Goal: Transaction & Acquisition: Purchase product/service

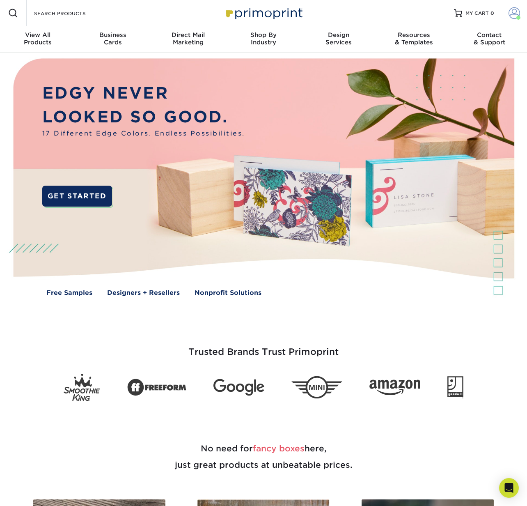
click at [509, 12] on span at bounding box center [514, 12] width 11 height 11
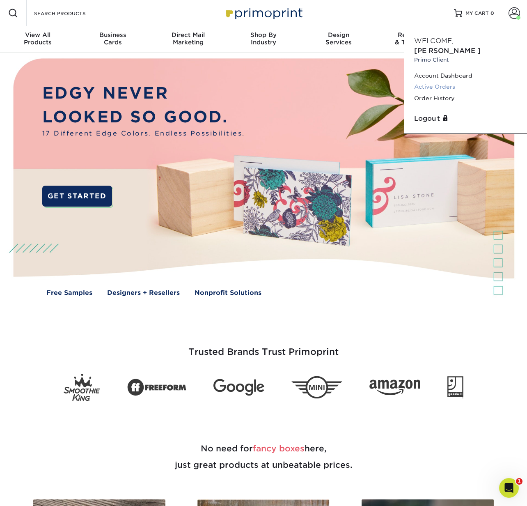
click at [464, 82] on link "Active Orders" at bounding box center [465, 86] width 103 height 11
click at [439, 81] on link "Active Orders" at bounding box center [465, 86] width 103 height 11
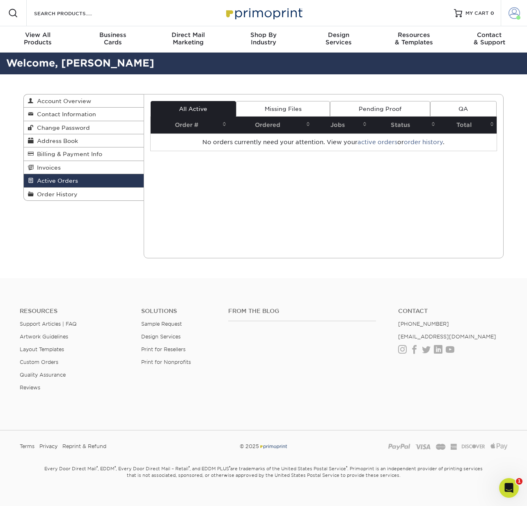
click at [513, 14] on span at bounding box center [514, 12] width 11 height 11
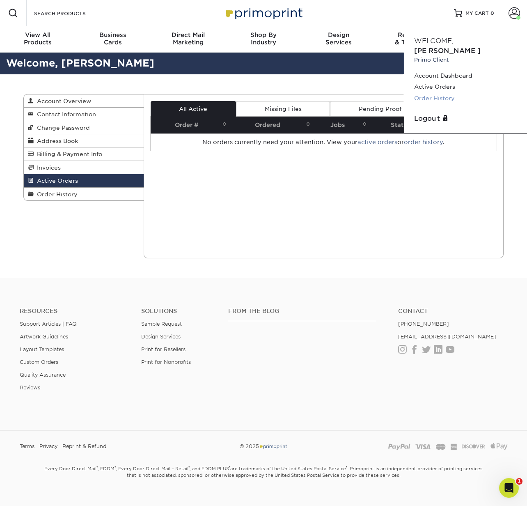
click at [442, 93] on link "Order History" at bounding box center [465, 98] width 103 height 11
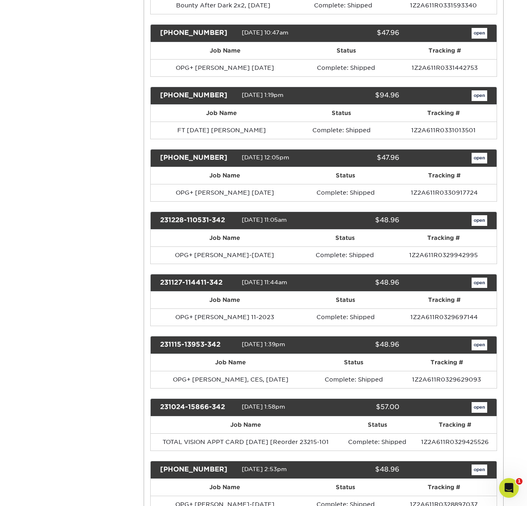
scroll to position [1815, 0]
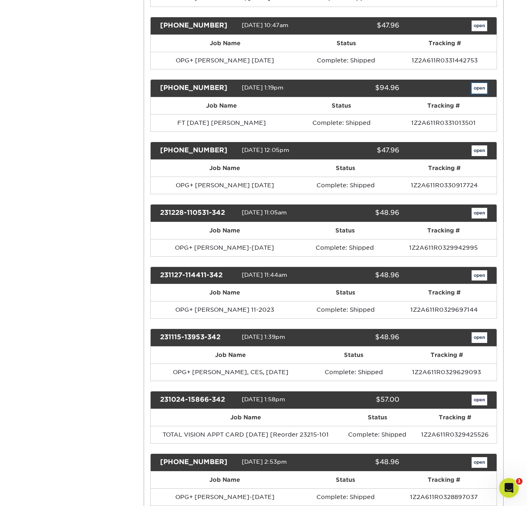
click at [477, 86] on link "open" at bounding box center [480, 88] width 16 height 11
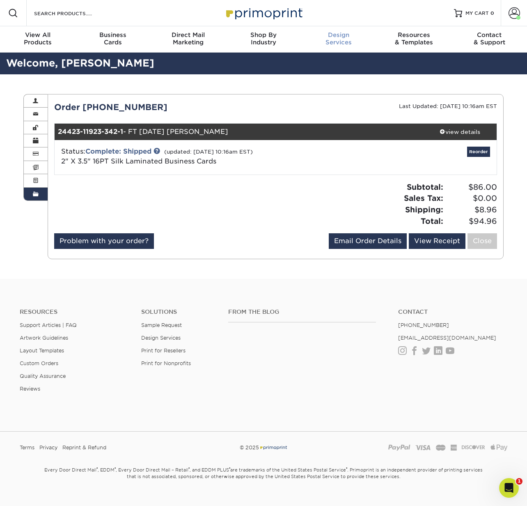
scroll to position [3, 0]
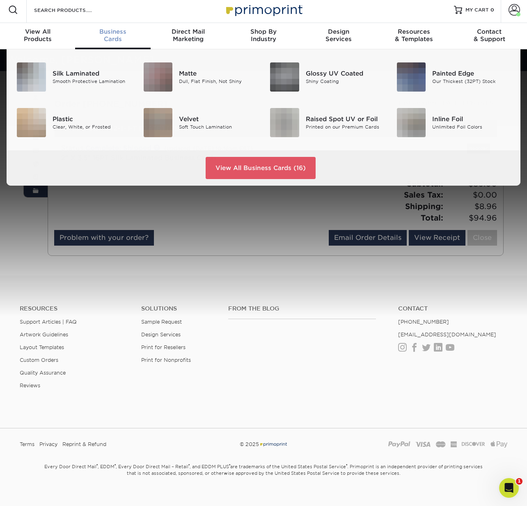
click at [110, 34] on span "Business" at bounding box center [112, 31] width 75 height 7
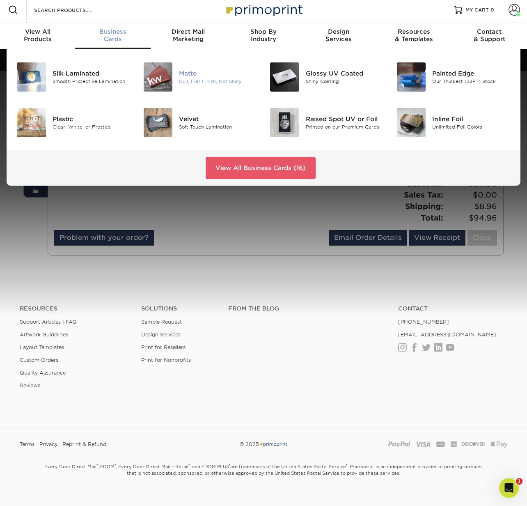
scroll to position [0, 0]
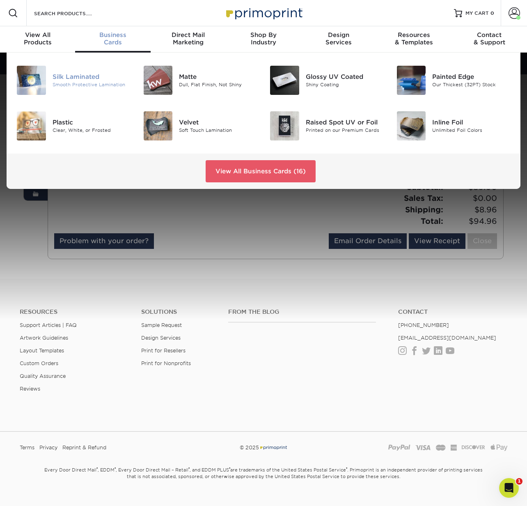
click at [39, 78] on img at bounding box center [31, 80] width 29 height 29
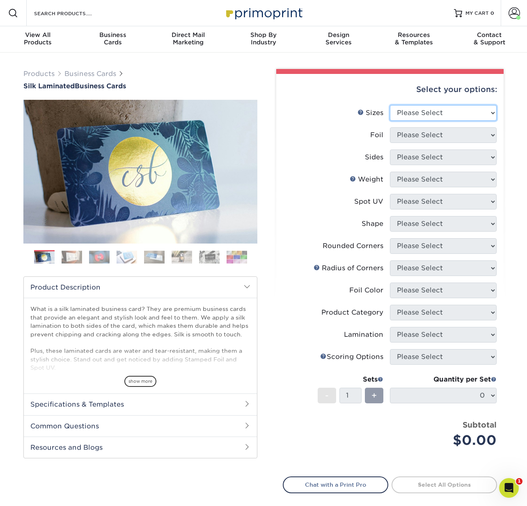
click at [439, 114] on select "Please Select 1.5" x 3.5" - Mini 1.75" x 3.5" - Mini 2" x 2" - Square 2" x 3" -…" at bounding box center [443, 113] width 107 height 16
select select "2.00x3.50"
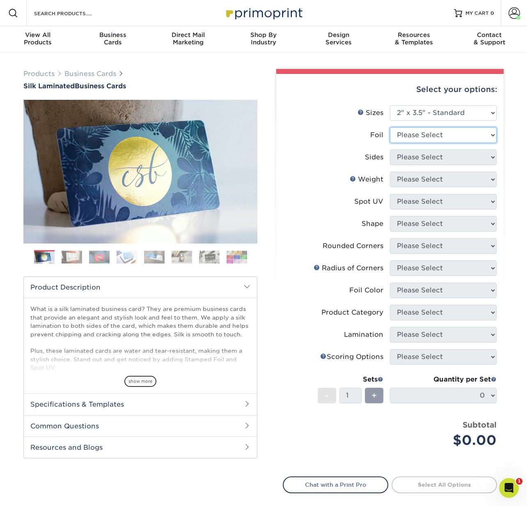
click at [428, 133] on select "Please Select Yes No" at bounding box center [443, 135] width 107 height 16
select select "0"
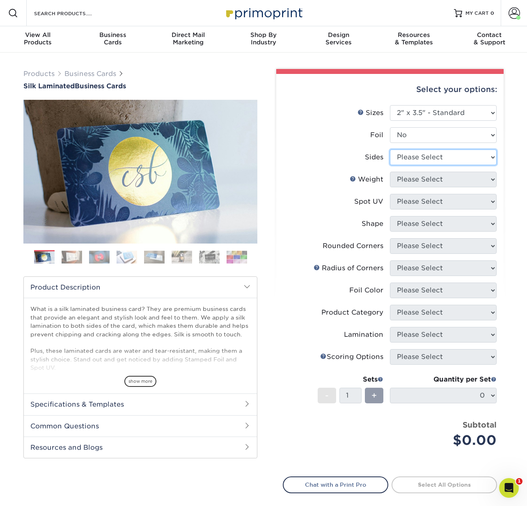
click at [423, 159] on select "Please Select Print Both Sides Print Front Only" at bounding box center [443, 157] width 107 height 16
select select "13abbda7-1d64-4f25-8bb2-c179b224825d"
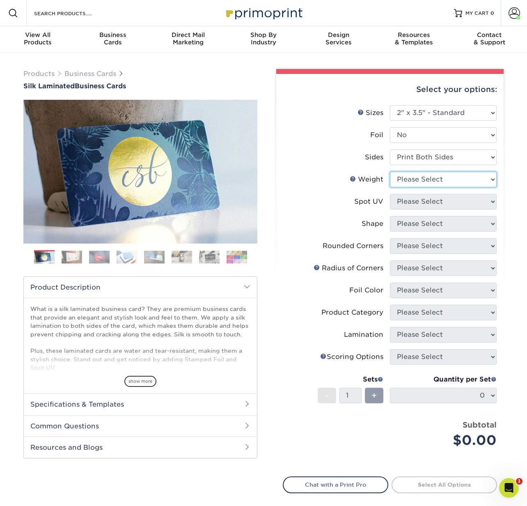
click at [420, 180] on select "Please Select 16PT" at bounding box center [443, 180] width 107 height 16
select select "16PT"
click at [415, 201] on select "Please Select No Spot UV Front and Back (Both Sides) Front Only Back Only" at bounding box center [443, 202] width 107 height 16
select select "3"
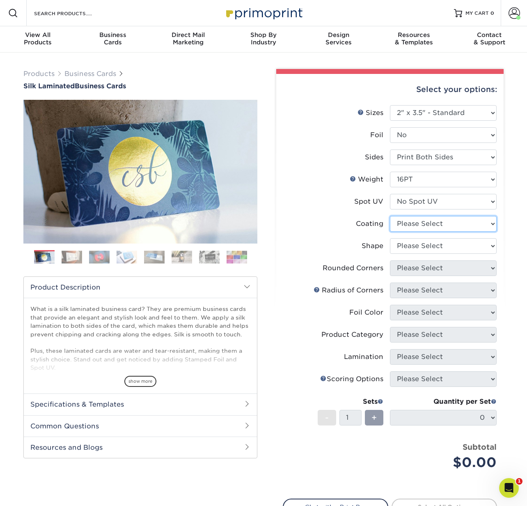
click at [410, 221] on select at bounding box center [443, 224] width 107 height 16
select select "3e7618de-abca-4bda-9f97-8b9129e913d8"
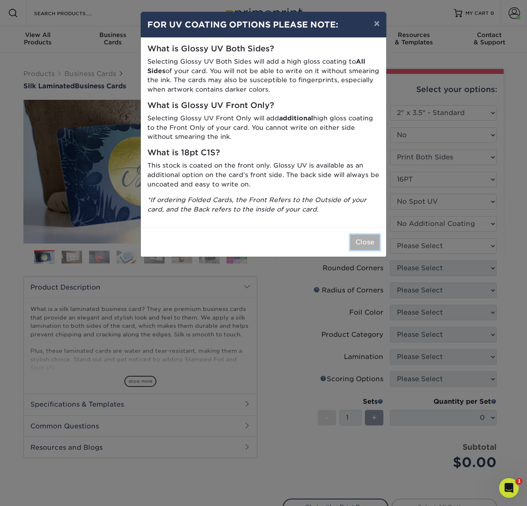
click at [364, 241] on button "Close" at bounding box center [365, 242] width 30 height 16
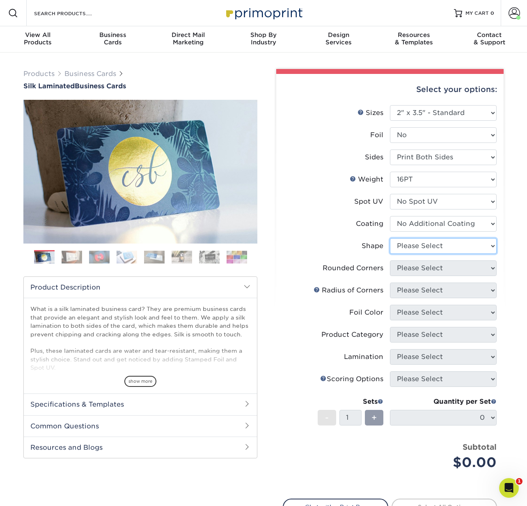
click at [414, 243] on select "Please Select Standard Oval" at bounding box center [443, 246] width 107 height 16
select select "standard"
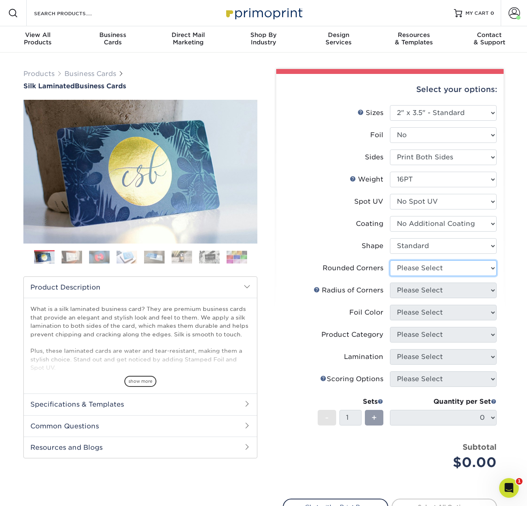
click at [410, 270] on select "Please Select Yes - Round 2 Corners Yes - Round 4 Corners No" at bounding box center [443, 268] width 107 height 16
select select "0"
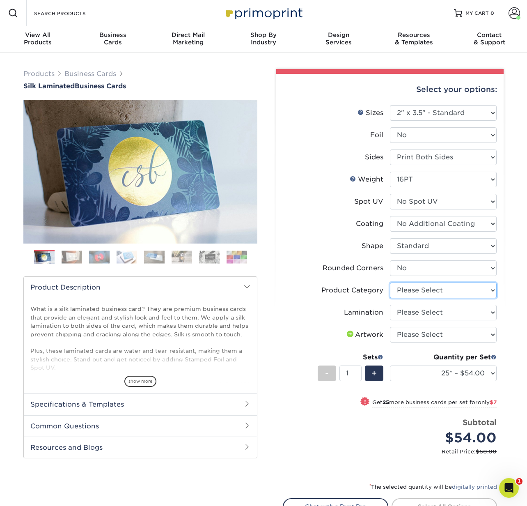
click at [426, 290] on select "Please Select Business Cards" at bounding box center [443, 290] width 107 height 16
select select "3b5148f1-0588-4f88-a218-97bcfdce65c1"
click at [414, 312] on select "Please Select Silk" at bounding box center [443, 313] width 107 height 16
select select "ccacb42f-45f7-42d3-bbd3-7c8421cf37f0"
click at [407, 334] on select "Please Select I will upload files I need a design - $100" at bounding box center [443, 335] width 107 height 16
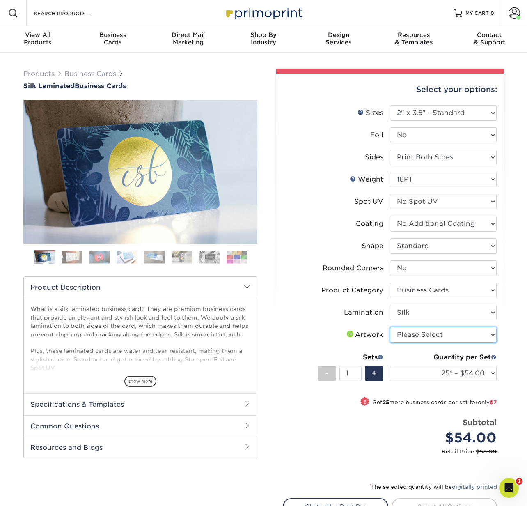
select select "upload"
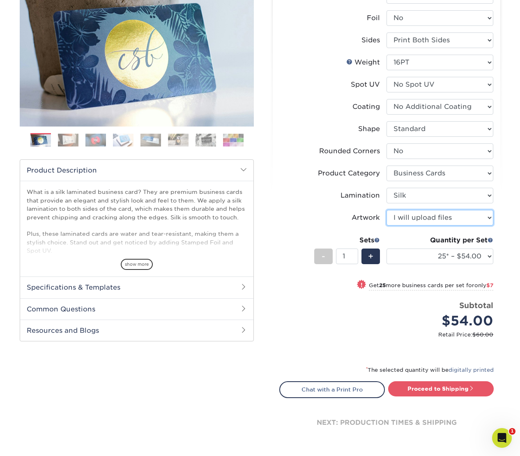
scroll to position [119, 0]
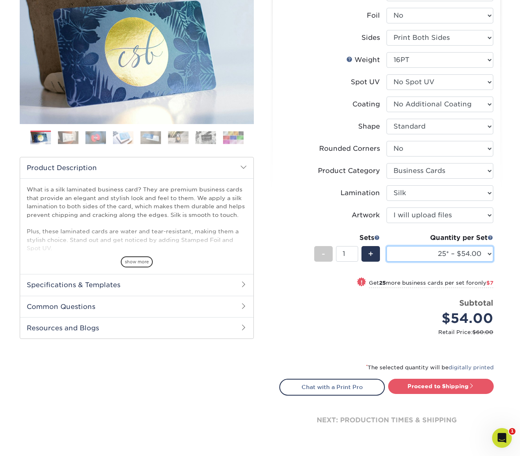
click at [403, 252] on select "25* – $54.00 50* – $61.00 75* – $68.00 100* – $75.00 250* – $82.00 500 – $86.00…" at bounding box center [439, 254] width 107 height 16
select select "250* – $82.00"
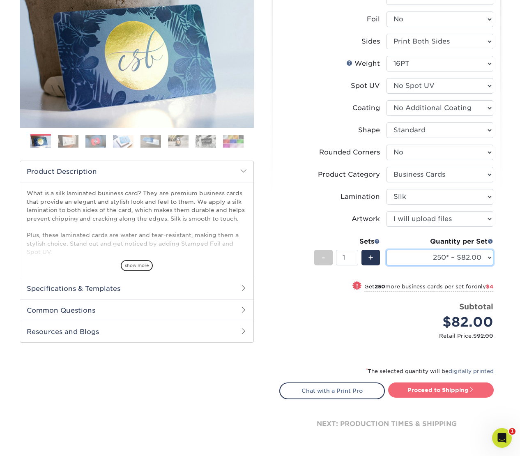
scroll to position [116, 0]
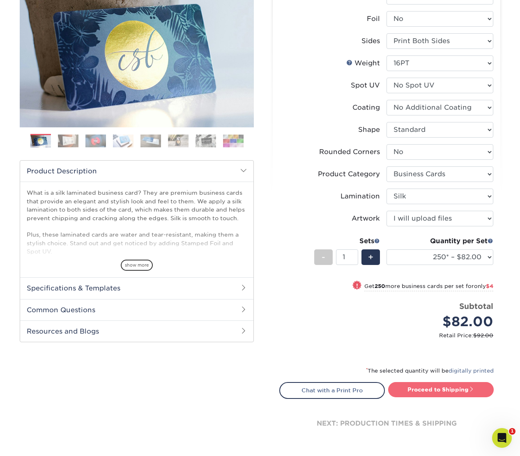
click at [425, 388] on link "Proceed to Shipping" at bounding box center [440, 389] width 105 height 15
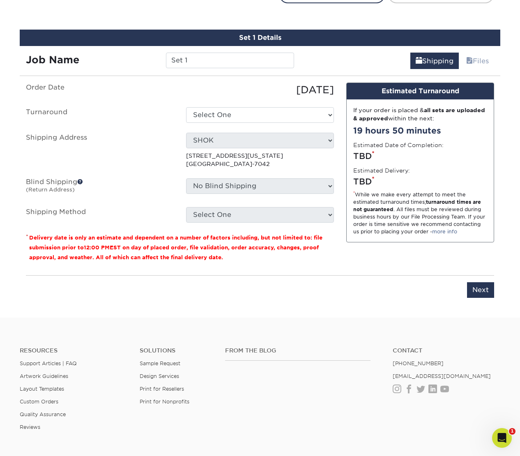
scroll to position [520, 0]
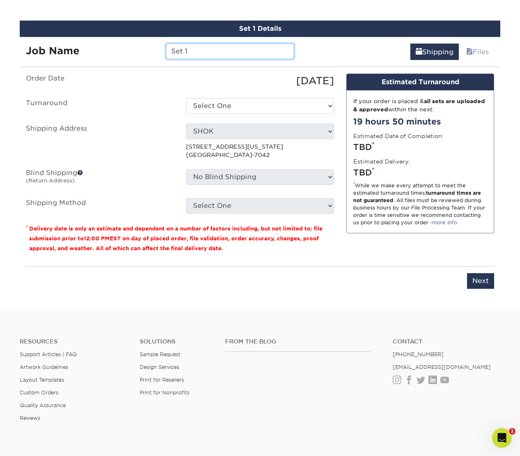
click at [203, 51] on input "Set 1" at bounding box center [230, 52] width 128 height 16
paste input "Timothy Connors"
type input "FT Timothy Connors-Aug 2025"
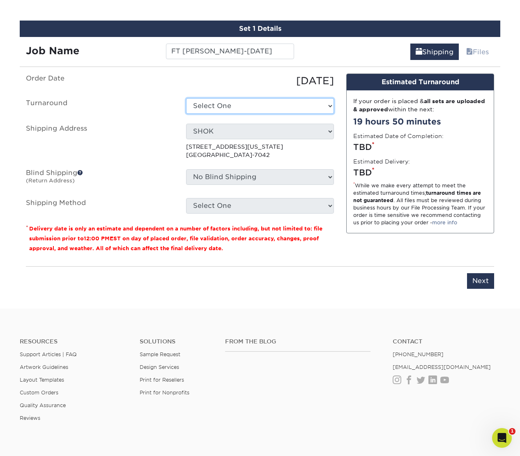
click at [214, 108] on select "Select One 2-4 Business Days 2 Day Next Business Day" at bounding box center [260, 106] width 148 height 16
select select "d1b63c63-e638-46b8-b171-df9c8cedce0d"
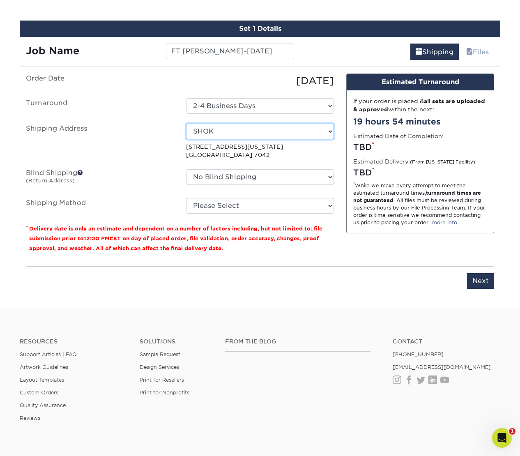
click at [232, 133] on select "Select One Antonia Duncan AVANT -GARDE DESIGN BankAmericard BTD Charles Gray Ch…" at bounding box center [260, 132] width 148 height 16
select select "42053"
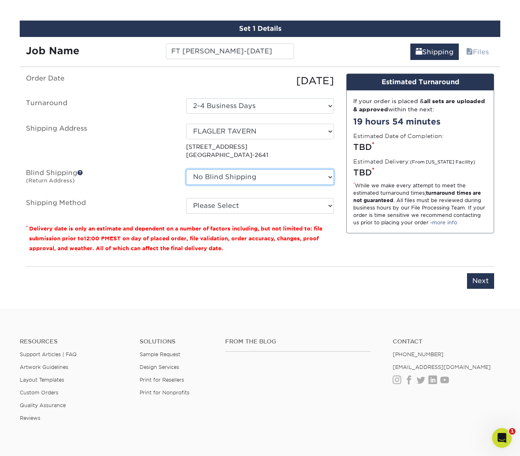
click at [234, 176] on select "No Blind Shipping Antonia Duncan AVANT -GARDE DESIGN BankAmericard BTD Charles …" at bounding box center [260, 177] width 148 height 16
select select "283346"
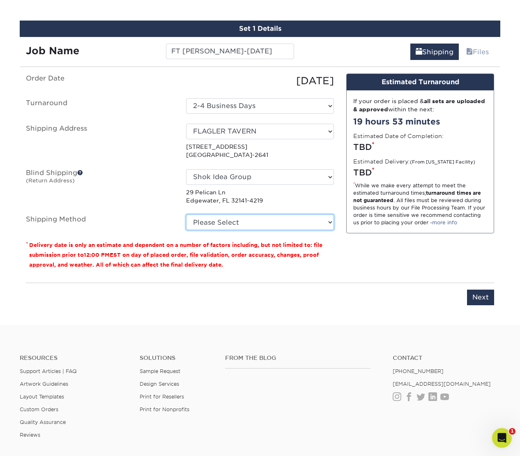
click at [204, 223] on select "Please Select Ground Shipping (+$7.84) 3 Day Shipping Service (+$15.38) 2 Day A…" at bounding box center [260, 222] width 148 height 16
select select "03"
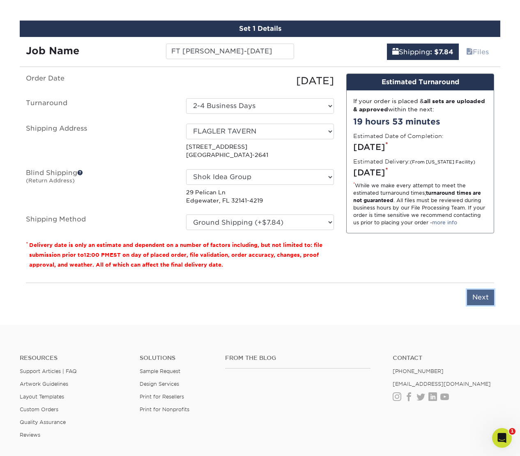
click at [476, 296] on input "Next" at bounding box center [480, 297] width 27 height 16
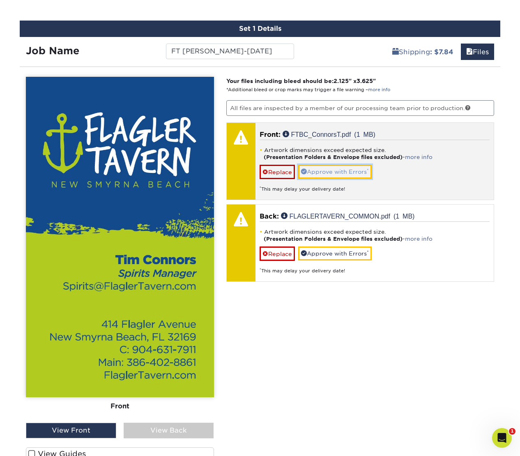
click at [337, 173] on link "Approve with Errors *" at bounding box center [334, 172] width 73 height 14
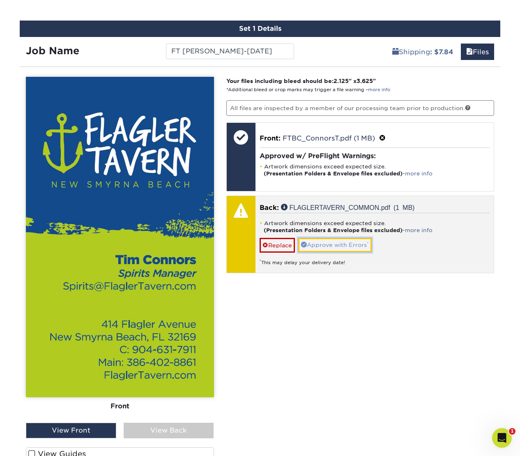
click at [334, 246] on link "Approve with Errors *" at bounding box center [334, 245] width 73 height 14
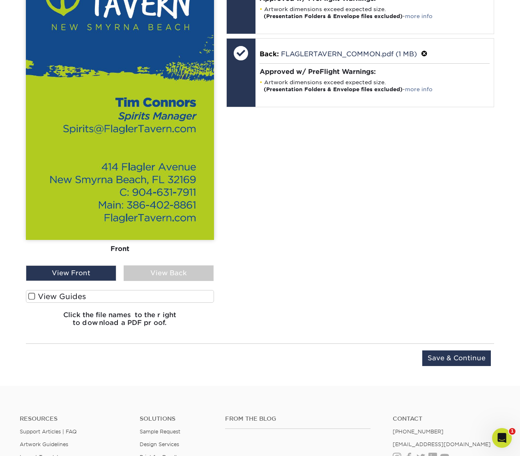
scroll to position [679, 0]
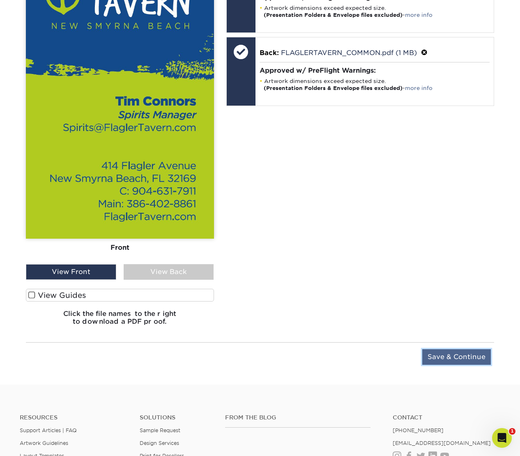
click at [444, 357] on input "Save & Continue" at bounding box center [456, 357] width 69 height 16
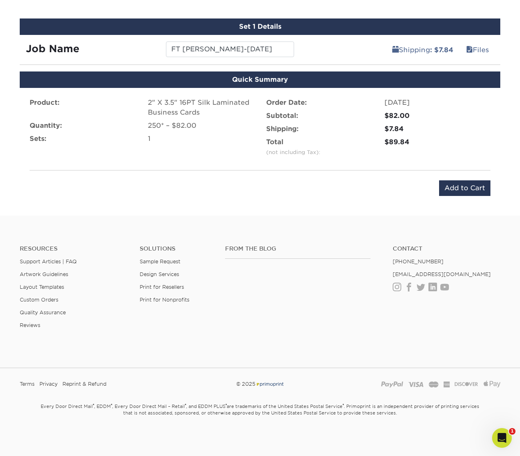
scroll to position [522, 0]
click at [457, 189] on input "Add to Cart" at bounding box center [464, 188] width 51 height 16
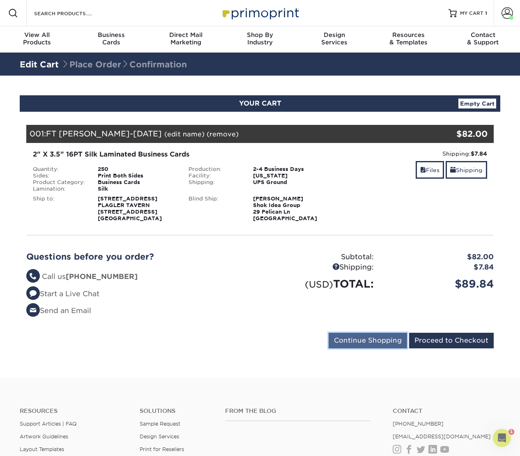
click at [366, 348] on input "Continue Shopping" at bounding box center [367, 340] width 78 height 16
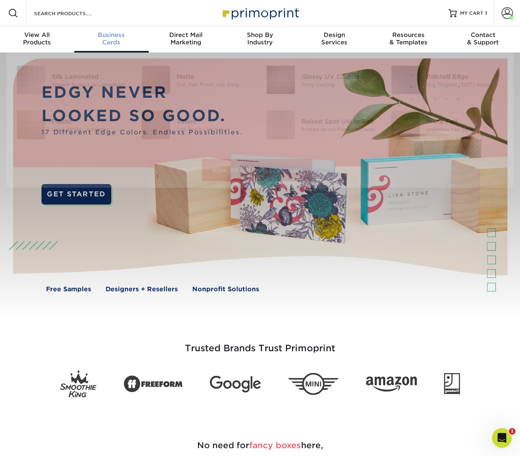
click at [121, 37] on span "Business" at bounding box center [111, 34] width 74 height 7
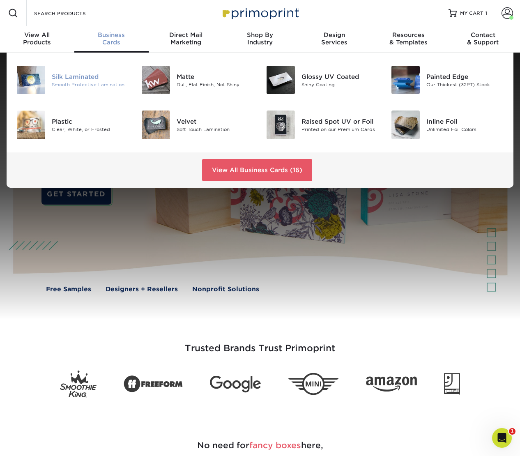
click at [71, 76] on div "Silk Laminated" at bounding box center [90, 76] width 77 height 9
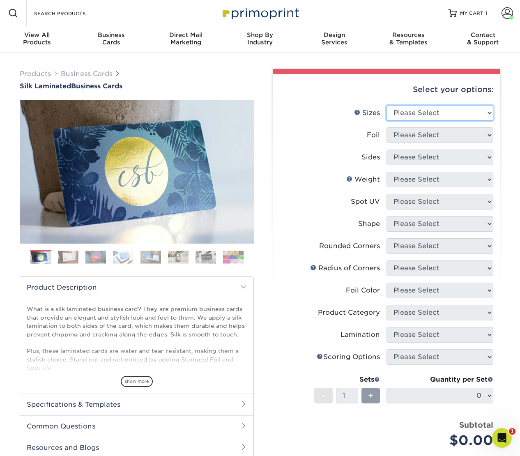
click at [418, 107] on select "Please Select 1.5" x 3.5" - Mini 1.75" x 3.5" - Mini 2" x 2" - Square 2" x 3" -…" at bounding box center [439, 113] width 107 height 16
select select "2.00x3.50"
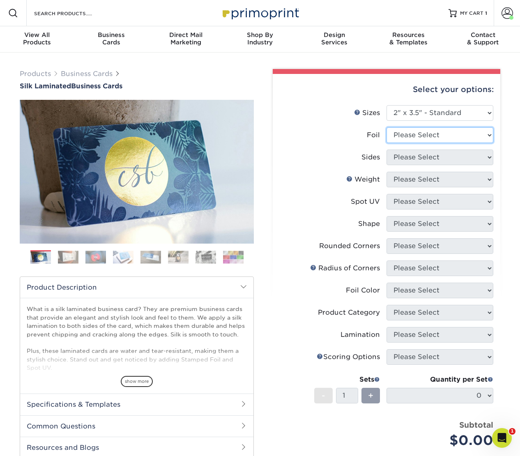
click at [420, 135] on select "Please Select Yes No" at bounding box center [439, 135] width 107 height 16
click at [422, 134] on select "Please Select Yes No" at bounding box center [439, 135] width 107 height 16
select select "0"
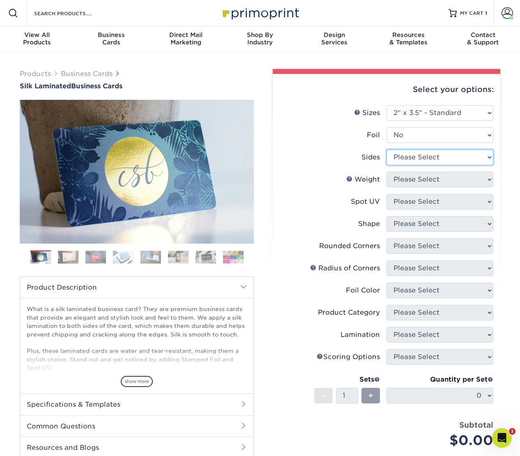
click at [419, 156] on select "Please Select Print Both Sides Print Front Only" at bounding box center [439, 157] width 107 height 16
select select "13abbda7-1d64-4f25-8bb2-c179b224825d"
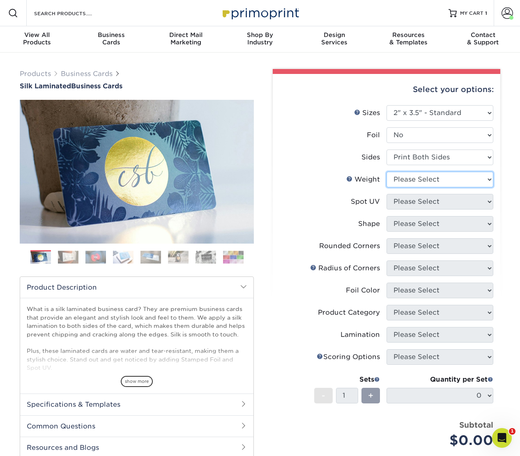
click at [417, 176] on select "Please Select 16PT" at bounding box center [439, 180] width 107 height 16
select select "16PT"
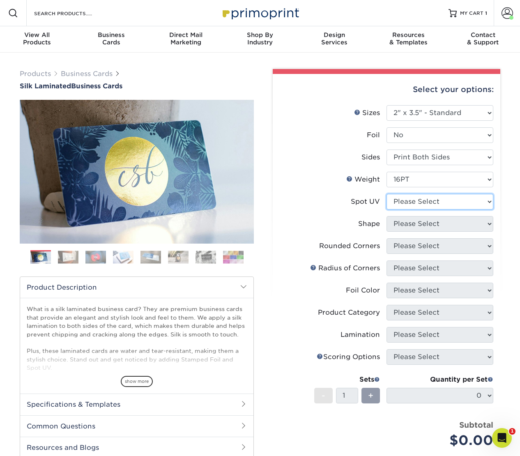
click at [411, 200] on select "Please Select No Spot UV Front and Back (Both Sides) Front Only Back Only" at bounding box center [439, 202] width 107 height 16
select select "3"
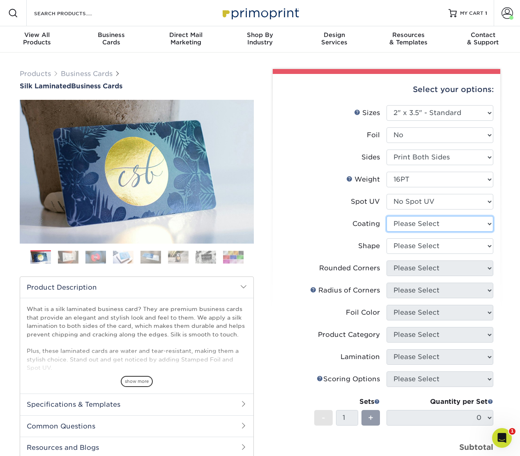
click at [407, 222] on select at bounding box center [439, 224] width 107 height 16
select select "3e7618de-abca-4bda-9f97-8b9129e913d8"
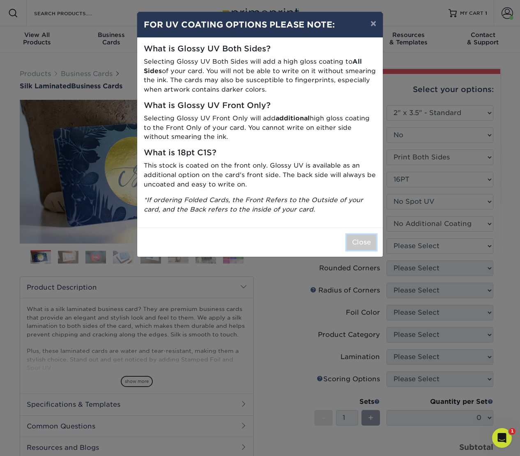
click at [355, 242] on button "Close" at bounding box center [361, 242] width 30 height 16
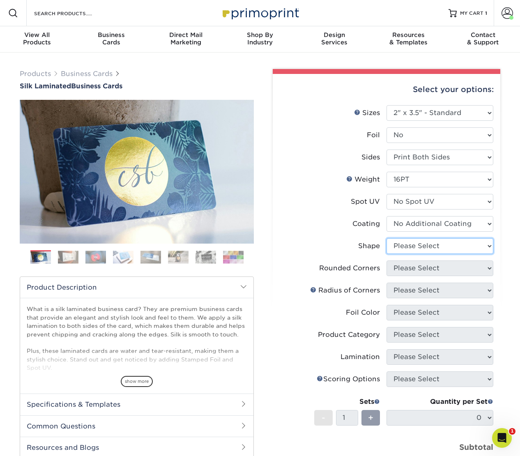
click at [408, 245] on select "Please Select Standard Oval" at bounding box center [439, 246] width 107 height 16
select select "standard"
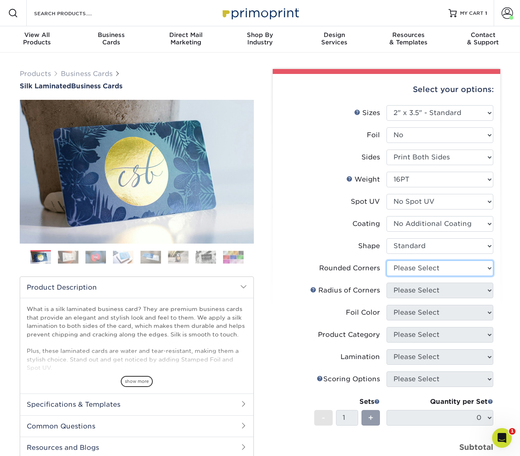
click at [406, 267] on select "Please Select Yes - Round 2 Corners Yes - Round 4 Corners No" at bounding box center [439, 268] width 107 height 16
select select "0"
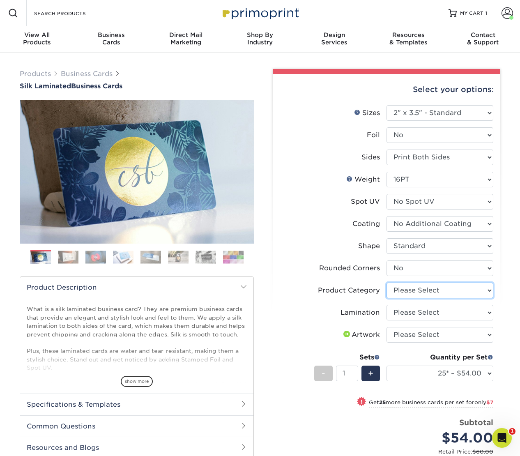
click at [409, 288] on select "Please Select Business Cards" at bounding box center [439, 290] width 107 height 16
select select "3b5148f1-0588-4f88-a218-97bcfdce65c1"
click at [406, 313] on select "Please Select Silk" at bounding box center [439, 313] width 107 height 16
select select "ccacb42f-45f7-42d3-bbd3-7c8421cf37f0"
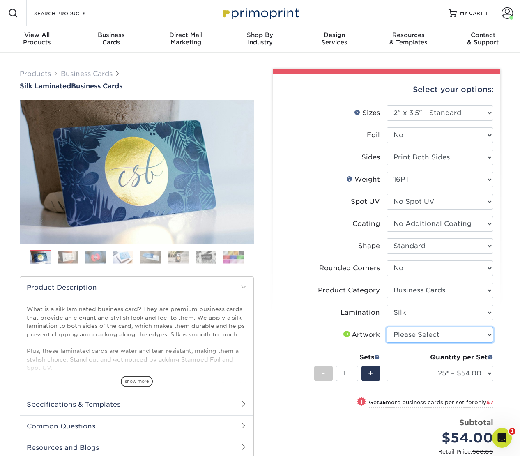
click at [402, 333] on select "Please Select I will upload files I need a design - $100" at bounding box center [439, 335] width 107 height 16
select select "upload"
click at [397, 371] on select "25* – $54.00 50* – $61.00 75* – $68.00 100* – $75.00 250* – $82.00 500 – $86.00…" at bounding box center [439, 373] width 107 height 16
select select "250* – $82.00"
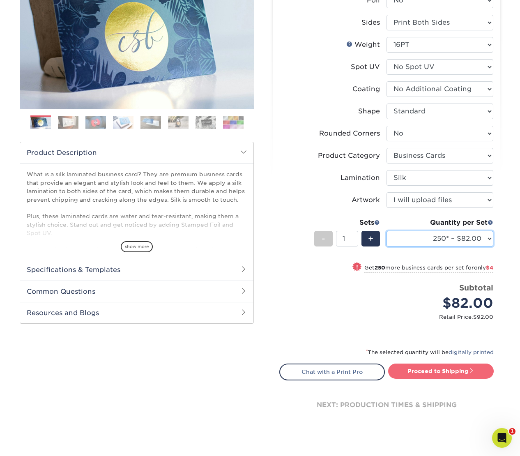
scroll to position [151, 0]
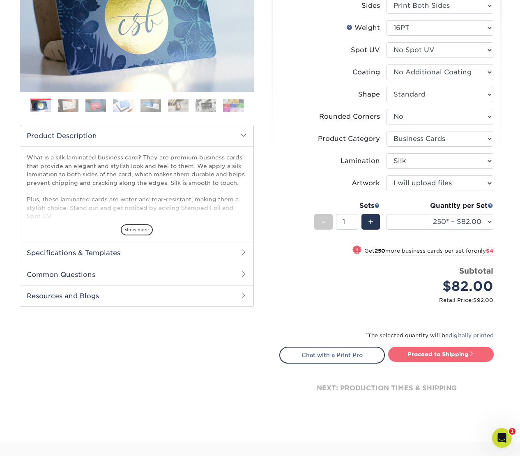
click at [418, 351] on link "Proceed to Shipping" at bounding box center [440, 353] width 105 height 15
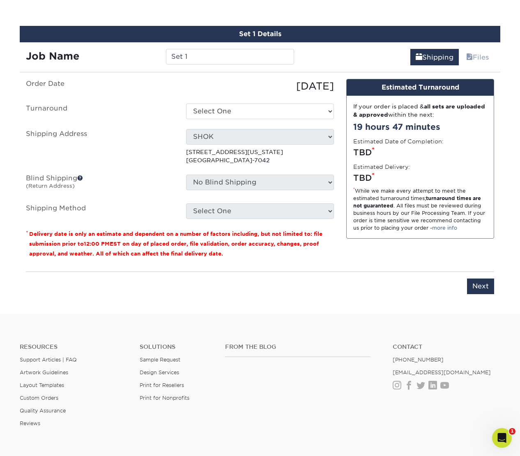
scroll to position [520, 0]
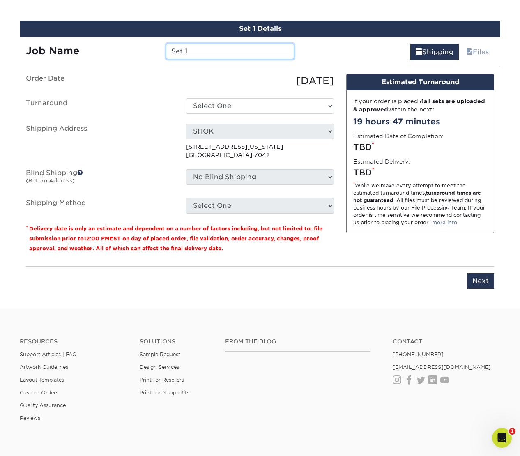
click at [198, 50] on input "Set 1" at bounding box center [230, 52] width 128 height 16
paste input "Cristina Flynn"
type input "FT Cristina Flynn Aug 2025"
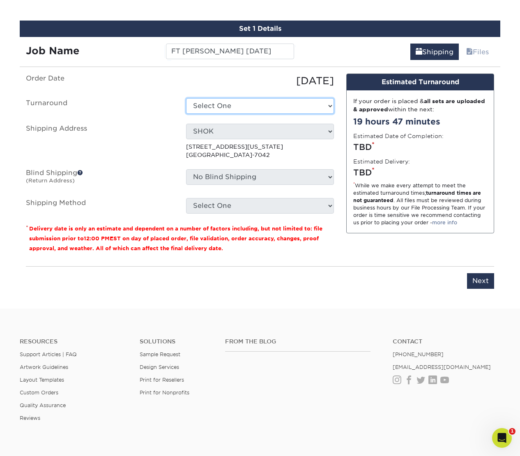
click at [215, 106] on select "Select One 2-4 Business Days 2 Day Next Business Day" at bounding box center [260, 106] width 148 height 16
select select "d1b63c63-e638-46b8-b171-df9c8cedce0d"
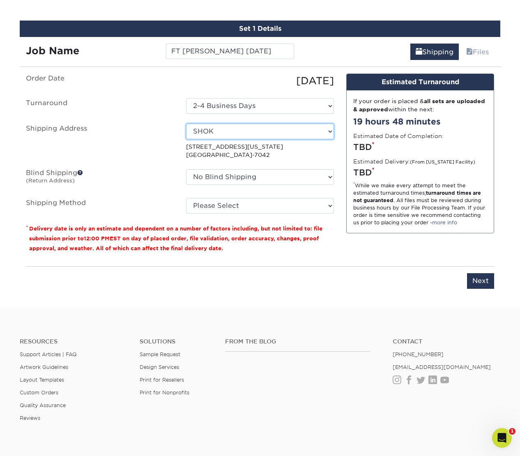
click at [212, 129] on select "Select One Antonia Duncan AVANT -GARDE DESIGN BankAmericard BTD Charles Gray Ch…" at bounding box center [260, 132] width 148 height 16
select select "42053"
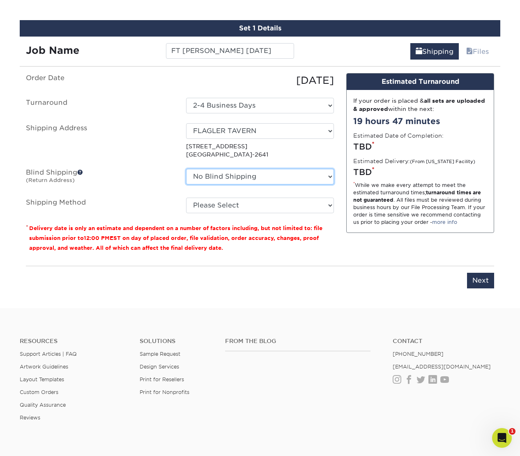
click at [227, 178] on select "No Blind Shipping Antonia Duncan AVANT -GARDE DESIGN BankAmericard BTD Charles …" at bounding box center [260, 177] width 148 height 16
select select "283346"
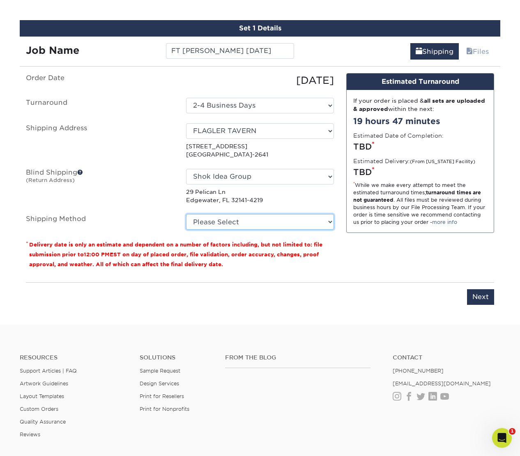
click at [229, 226] on select "Please Select Ground Shipping (+$7.84) 3 Day Shipping Service (+$15.38) 2 Day A…" at bounding box center [260, 222] width 148 height 16
select select "03"
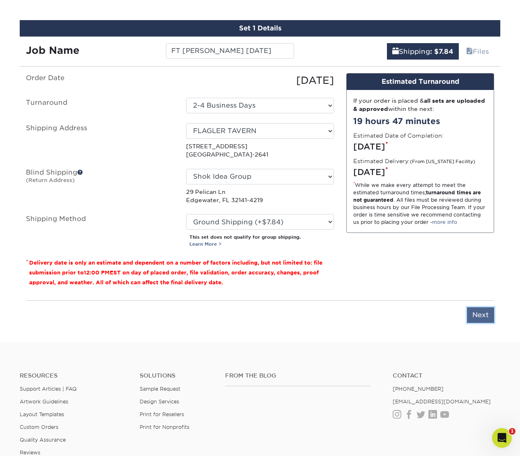
click at [487, 316] on input "Next" at bounding box center [480, 315] width 27 height 16
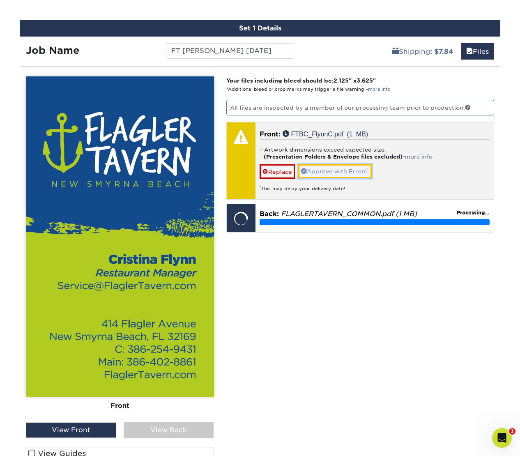
click at [356, 168] on link "Approve with Errors *" at bounding box center [334, 171] width 73 height 14
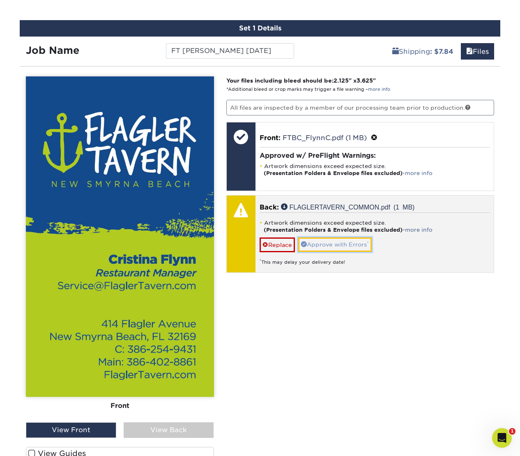
click at [335, 246] on link "Approve with Errors *" at bounding box center [334, 244] width 73 height 14
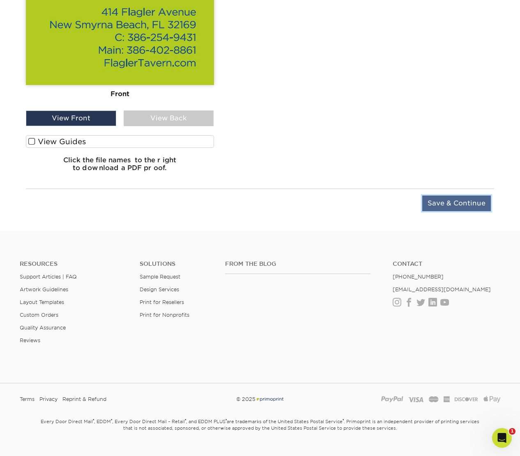
click at [441, 205] on input "Save & Continue" at bounding box center [456, 203] width 69 height 16
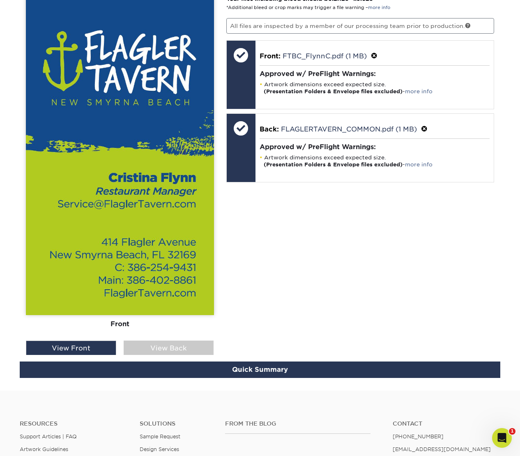
scroll to position [522, 0]
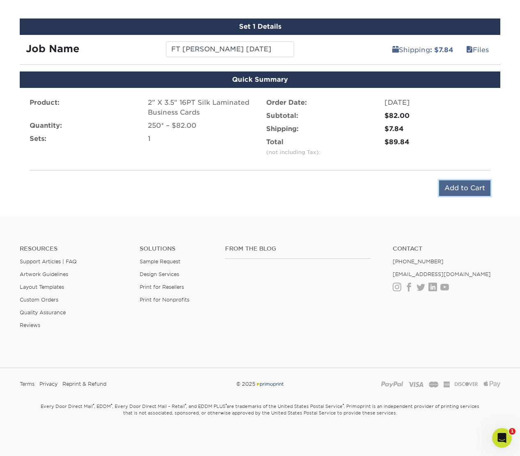
click at [461, 190] on input "Add to Cart" at bounding box center [464, 188] width 51 height 16
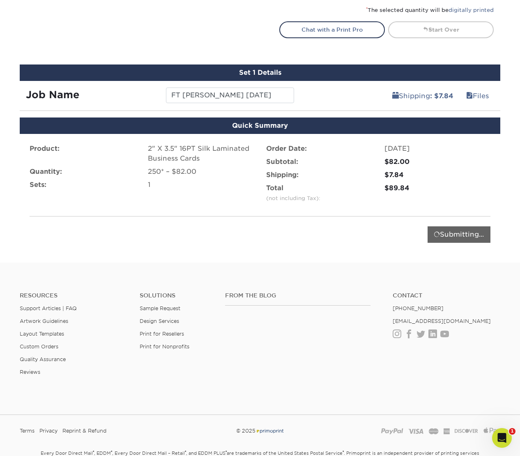
scroll to position [452, 0]
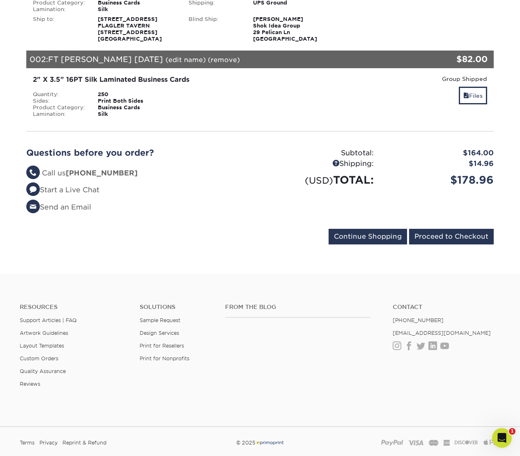
scroll to position [219, 0]
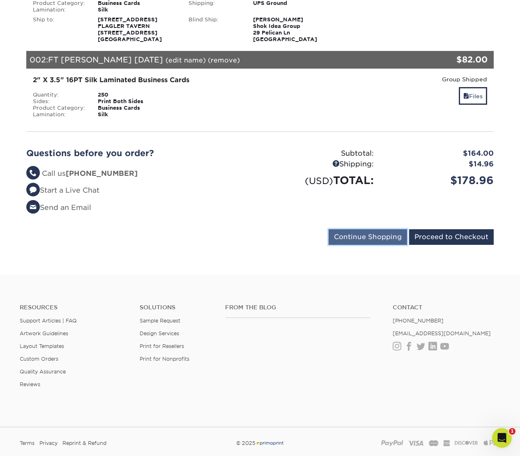
click at [359, 244] on input "Continue Shopping" at bounding box center [367, 237] width 78 height 16
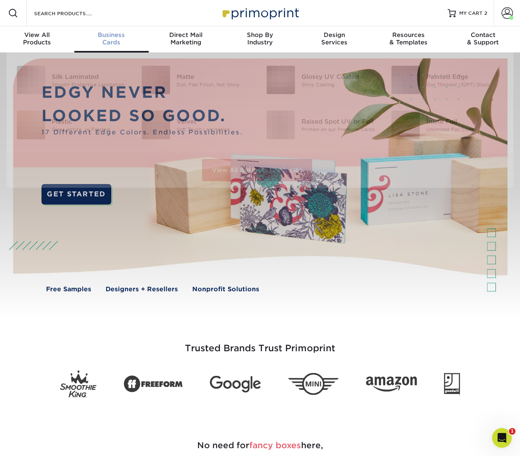
click at [103, 36] on span "Business" at bounding box center [111, 34] width 74 height 7
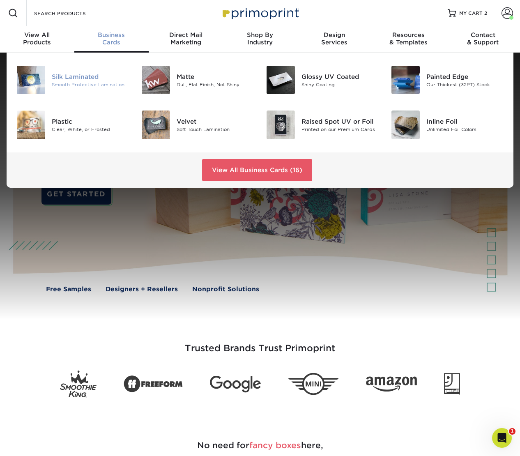
click at [73, 79] on div "Silk Laminated" at bounding box center [90, 76] width 77 height 9
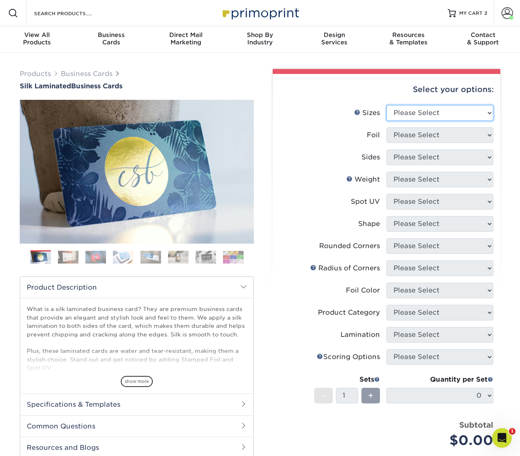
click at [451, 112] on select "Please Select 1.5" x 3.5" - Mini 1.75" x 3.5" - Mini 2" x 2" - Square 2" x 3" -…" at bounding box center [439, 113] width 107 height 16
select select "2.00x3.50"
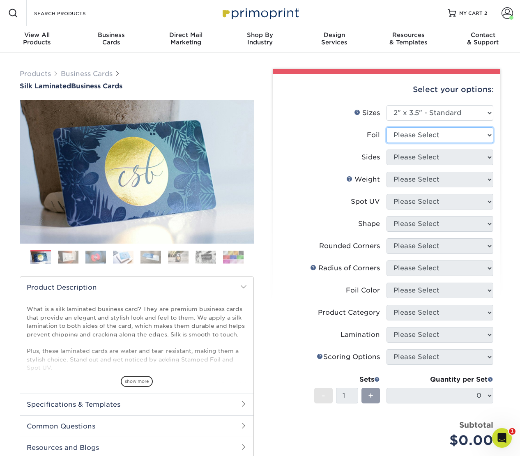
click at [437, 134] on select "Please Select Yes No" at bounding box center [439, 135] width 107 height 16
select select "0"
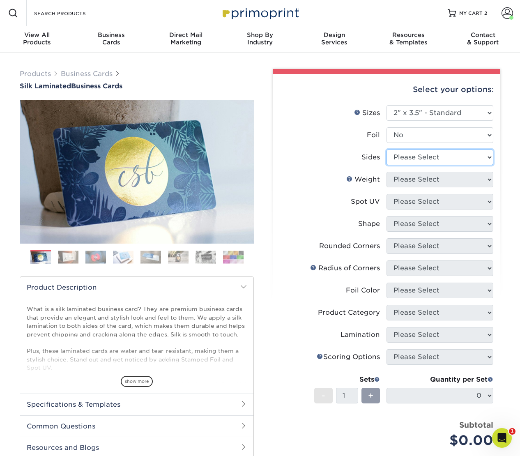
click at [437, 156] on select "Please Select Print Both Sides Print Front Only" at bounding box center [439, 157] width 107 height 16
select select "13abbda7-1d64-4f25-8bb2-c179b224825d"
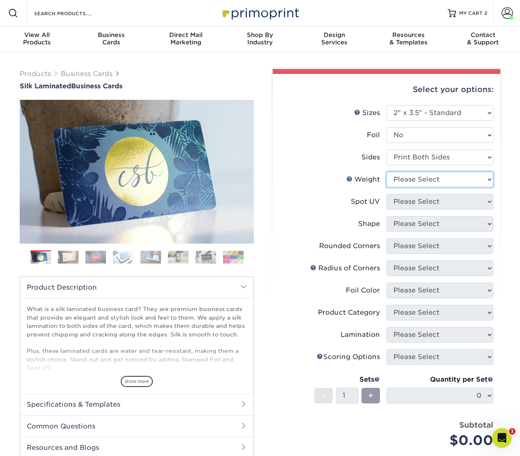
click at [426, 178] on select "Please Select 16PT" at bounding box center [439, 180] width 107 height 16
select select "16PT"
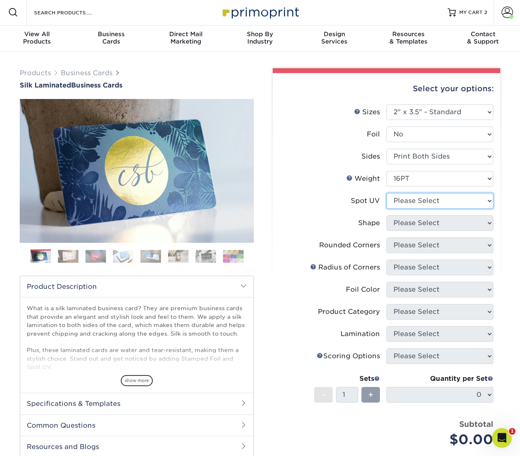
click at [418, 195] on select "Please Select No Spot UV Front and Back (Both Sides) Front Only Back Only" at bounding box center [439, 201] width 107 height 16
select select "3"
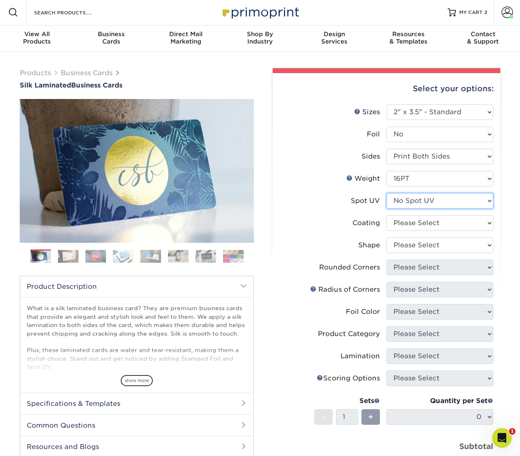
scroll to position [0, 0]
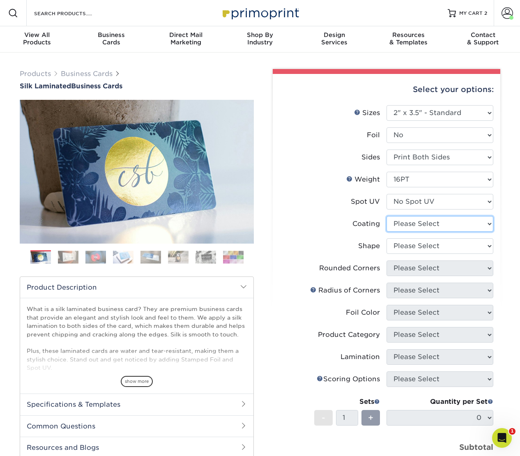
click at [406, 227] on select at bounding box center [439, 224] width 107 height 16
select select "3e7618de-abca-4bda-9f97-8b9129e913d8"
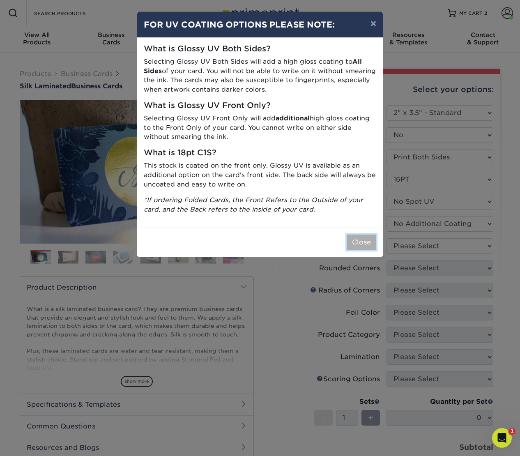
click at [361, 244] on button "Close" at bounding box center [361, 242] width 30 height 16
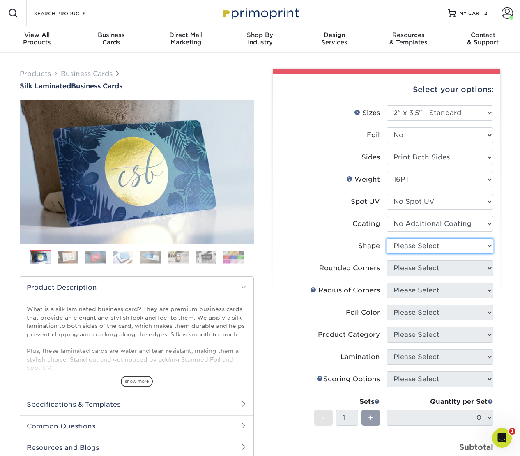
click at [406, 245] on select "Please Select Standard Oval" at bounding box center [439, 246] width 107 height 16
select select "standard"
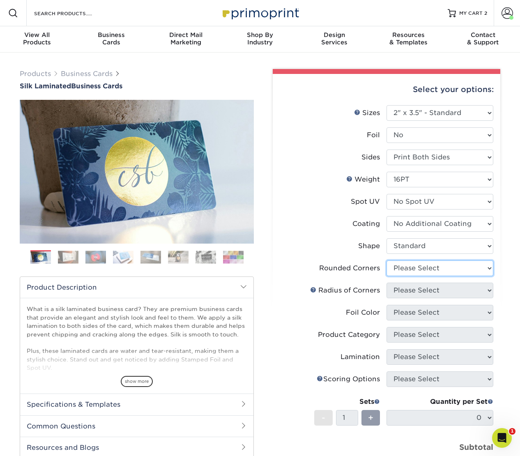
click at [402, 265] on select "Please Select Yes - Round 2 Corners Yes - Round 4 Corners No" at bounding box center [439, 268] width 107 height 16
select select "0"
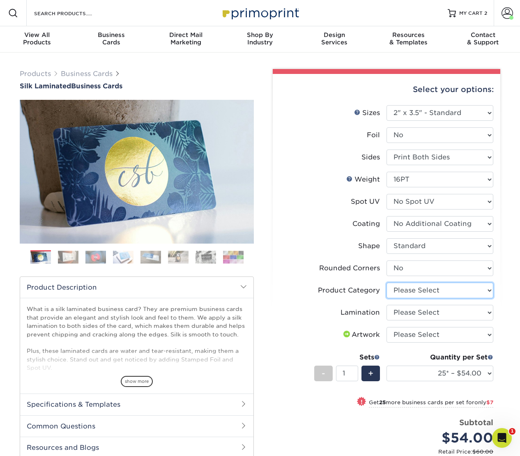
click at [396, 291] on select "Please Select Business Cards" at bounding box center [439, 290] width 107 height 16
select select "3b5148f1-0588-4f88-a218-97bcfdce65c1"
click at [395, 309] on select "Please Select Silk" at bounding box center [439, 313] width 107 height 16
select select "ccacb42f-45f7-42d3-bbd3-7c8421cf37f0"
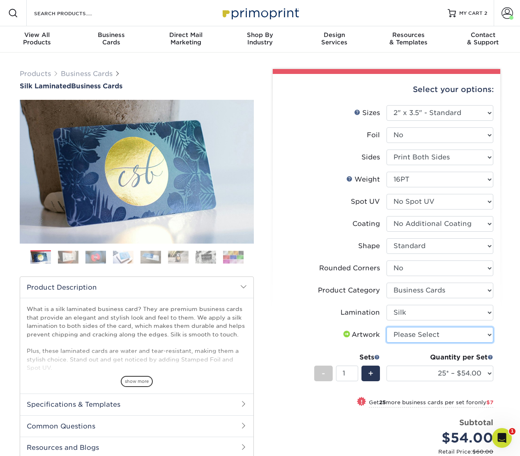
click at [398, 332] on select "Please Select I will upload files I need a design - $100" at bounding box center [439, 335] width 107 height 16
select select "upload"
click at [405, 373] on select "25* – $54.00 50* – $61.00 75* – $68.00 100* – $75.00 250* – $82.00 500 – $86.00…" at bounding box center [439, 373] width 107 height 16
select select "500 – $86.00"
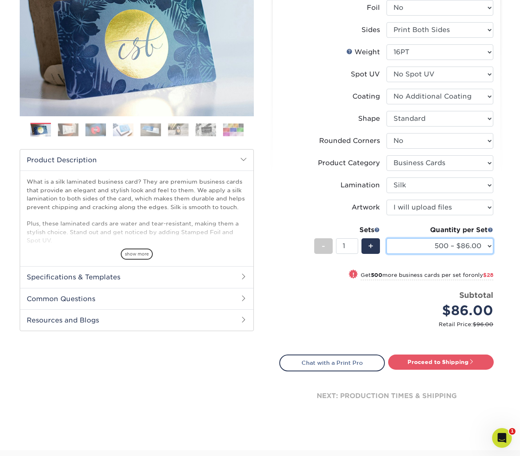
scroll to position [139, 0]
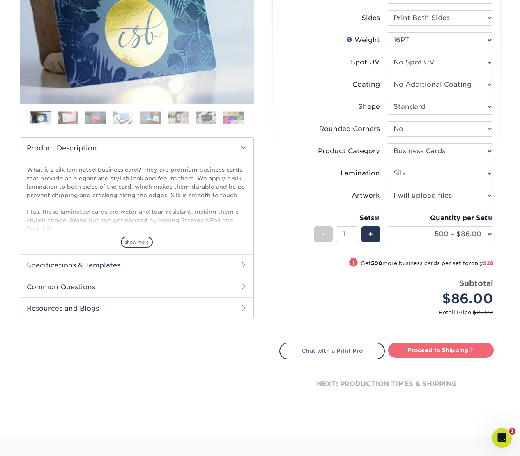
click at [427, 347] on link "Proceed to Shipping" at bounding box center [440, 349] width 105 height 15
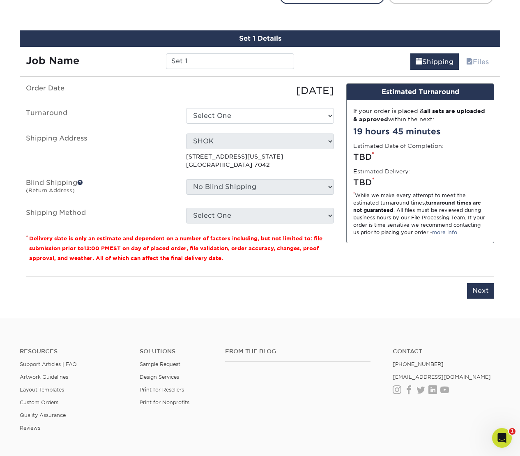
scroll to position [504, 0]
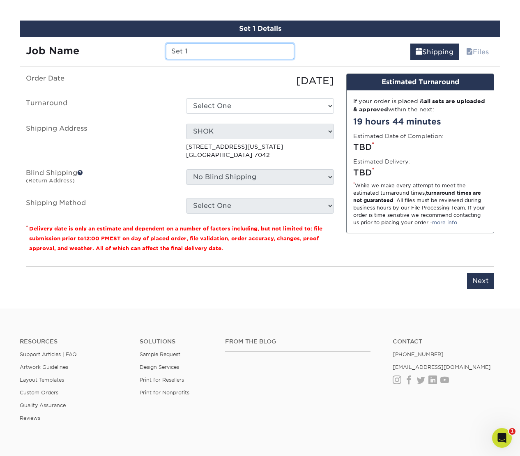
click at [191, 53] on input "Set 1" at bounding box center [230, 52] width 128 height 16
paste input "Doborah Morton"
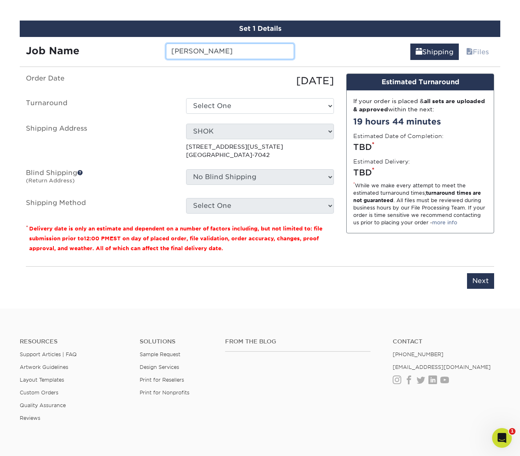
click at [181, 50] on input "Doborah Morton" at bounding box center [230, 52] width 128 height 16
click at [172, 51] on input "Deborah Morton" at bounding box center [230, 52] width 128 height 16
click at [263, 53] on input "FT Deborah Morton" at bounding box center [230, 52] width 128 height 16
type input "FT [PERSON_NAME] [DATE]"
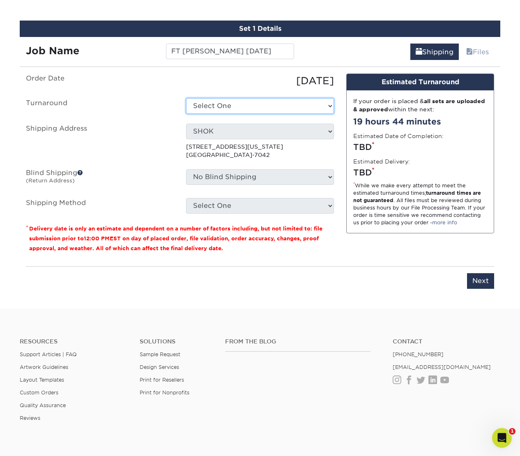
click at [261, 103] on select "Select One 2-4 Business Days 2 Day Next Business Day" at bounding box center [260, 106] width 148 height 16
select select "daeee239-1cf4-403f-860f-e366b9ee29d2"
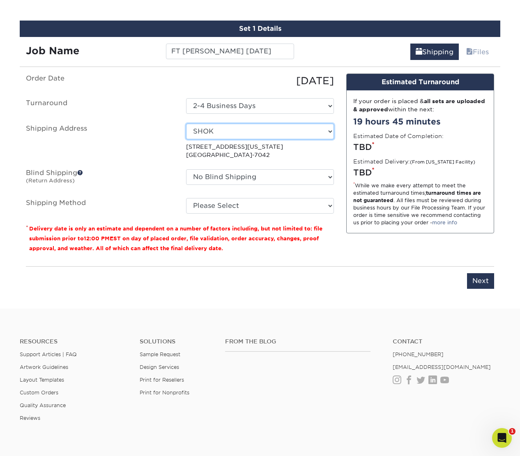
click at [245, 132] on select "Select One Antonia Duncan AVANT -GARDE DESIGN BankAmericard BTD Charles Gray Ch…" at bounding box center [260, 132] width 148 height 16
select select "42053"
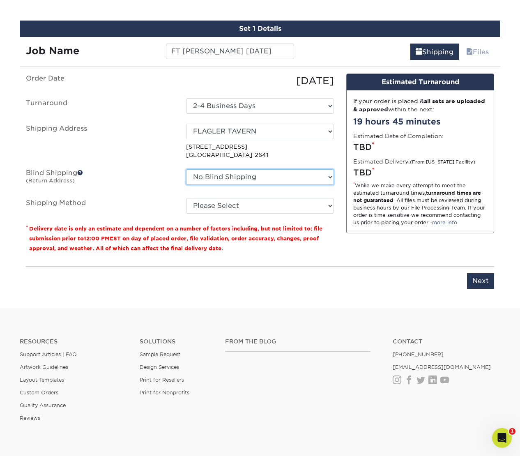
click at [227, 175] on select "No Blind Shipping Antonia Duncan AVANT -GARDE DESIGN BankAmericard BTD Charles …" at bounding box center [260, 177] width 148 height 16
select select "283346"
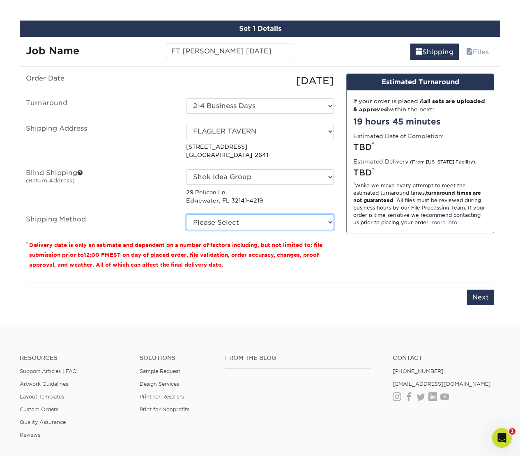
click at [233, 220] on select "Please Select Ground Shipping (+$8.96) 3 Day Shipping Service (+$15.36) 2 Day A…" at bounding box center [260, 222] width 148 height 16
select select "03"
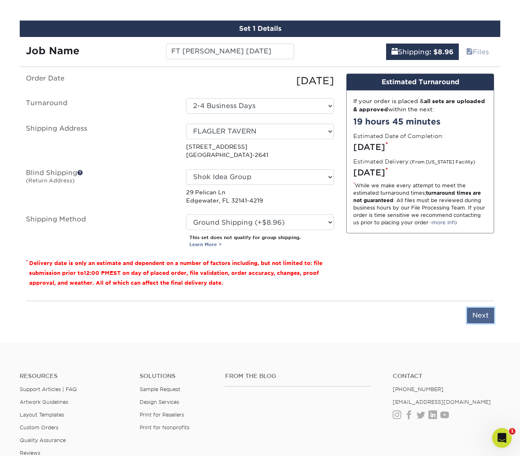
click at [481, 312] on input "Next" at bounding box center [480, 315] width 27 height 16
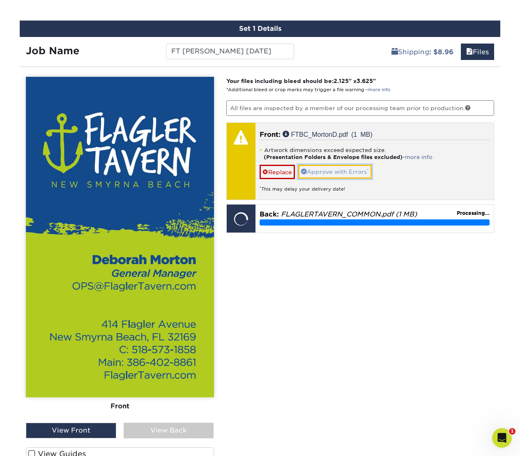
click at [346, 173] on link "Approve with Errors *" at bounding box center [334, 172] width 73 height 14
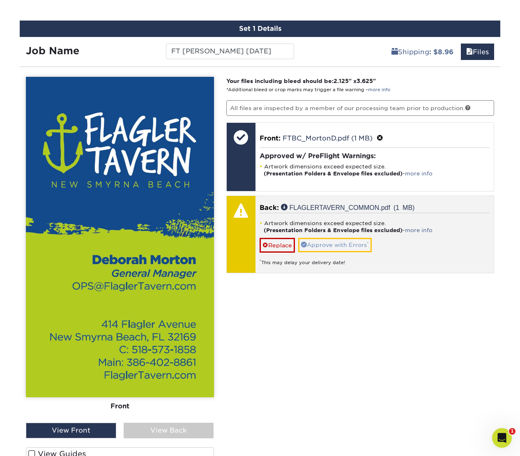
scroll to position [501, 0]
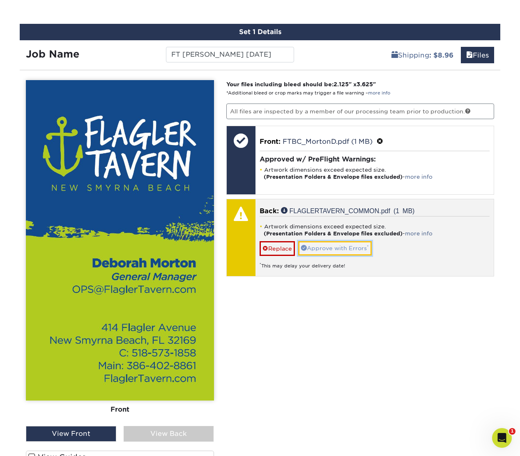
click at [337, 250] on link "Approve with Errors *" at bounding box center [334, 248] width 73 height 14
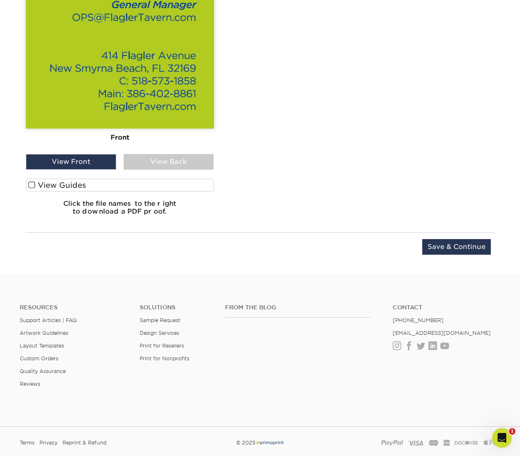
scroll to position [780, 0]
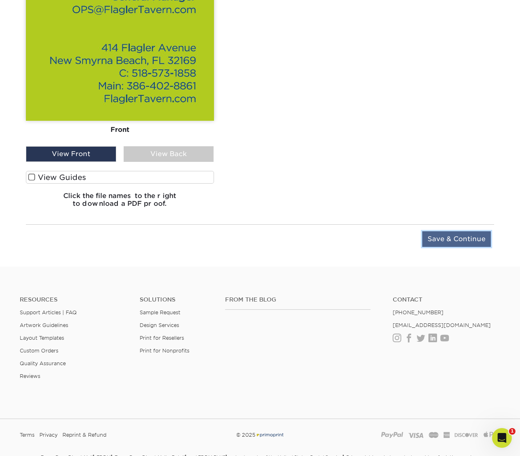
click at [455, 242] on input "Save & Continue" at bounding box center [456, 239] width 69 height 16
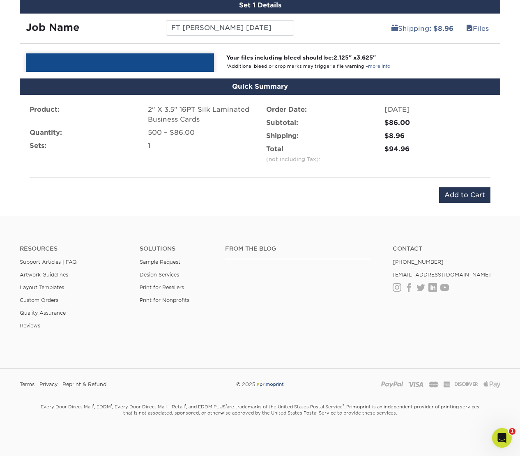
scroll to position [506, 0]
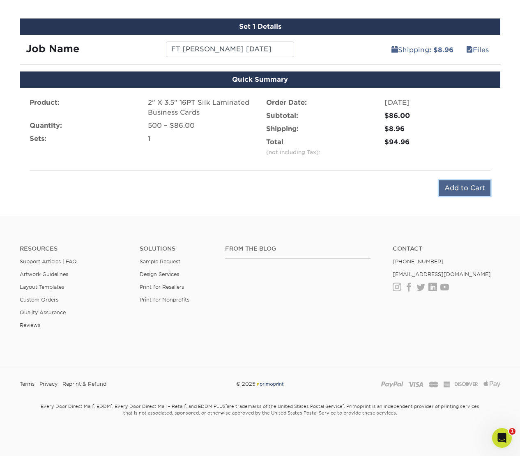
click at [468, 184] on input "Add to Cart" at bounding box center [464, 188] width 51 height 16
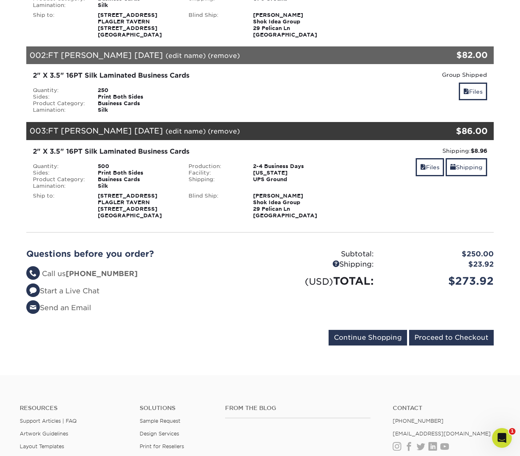
scroll to position [190, 0]
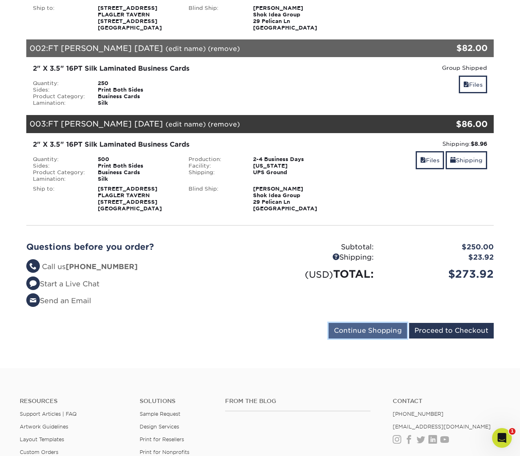
click at [356, 338] on input "Continue Shopping" at bounding box center [367, 331] width 78 height 16
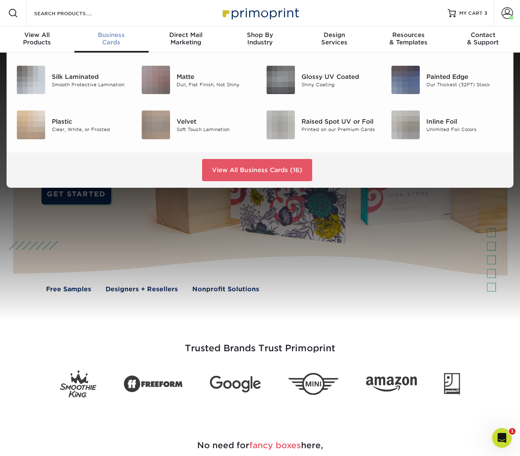
click at [113, 30] on link "Business Cards" at bounding box center [111, 39] width 74 height 26
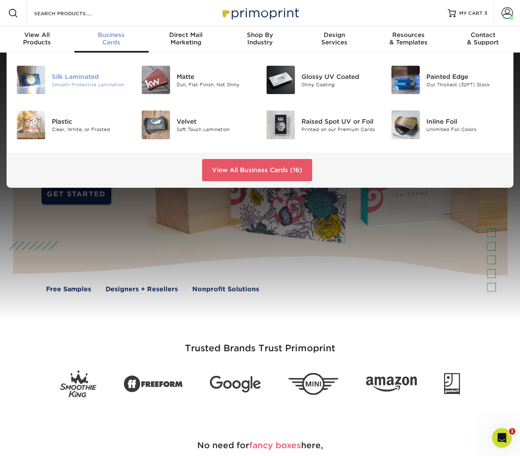
click at [63, 79] on div "Silk Laminated" at bounding box center [90, 76] width 77 height 9
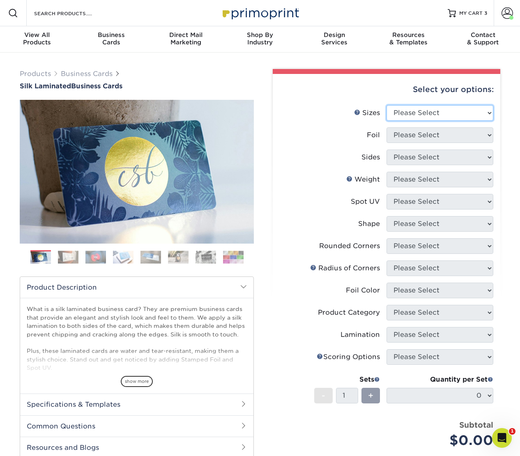
click at [421, 110] on select "Please Select 1.5" x 3.5" - Mini 1.75" x 3.5" - Mini 2" x 2" - Square 2" x 3" -…" at bounding box center [439, 113] width 107 height 16
select select "2.00x3.50"
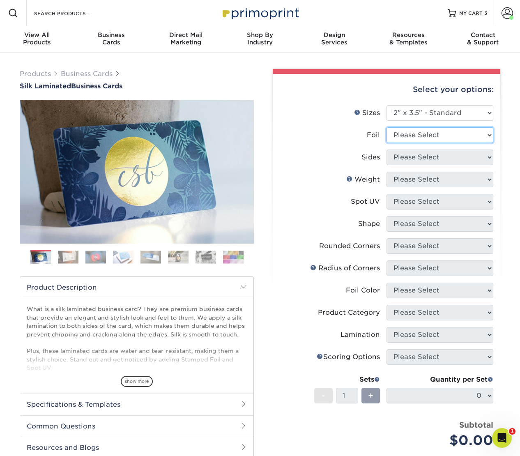
click at [419, 135] on select "Please Select Yes No" at bounding box center [439, 135] width 107 height 16
select select "0"
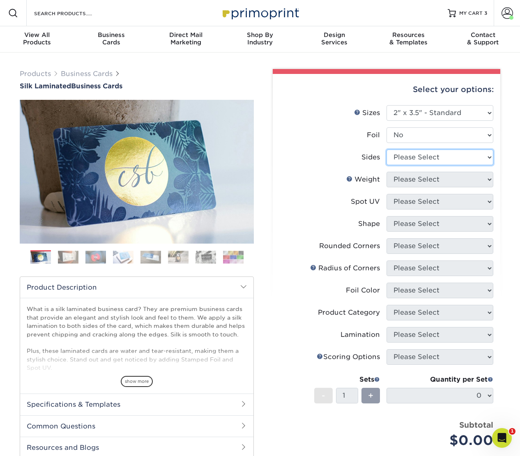
click at [415, 156] on select "Please Select Print Both Sides Print Front Only" at bounding box center [439, 157] width 107 height 16
select select "13abbda7-1d64-4f25-8bb2-c179b224825d"
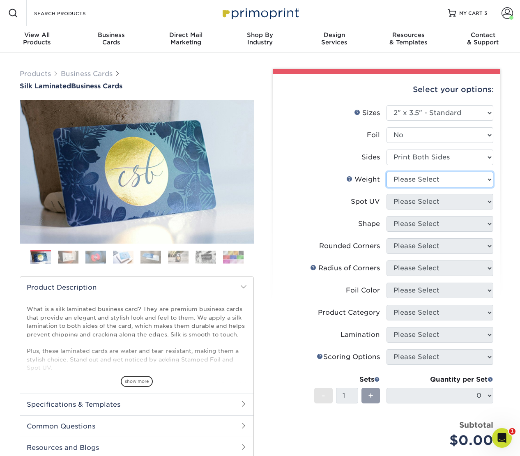
click at [413, 176] on select "Please Select 16PT" at bounding box center [439, 180] width 107 height 16
select select "16PT"
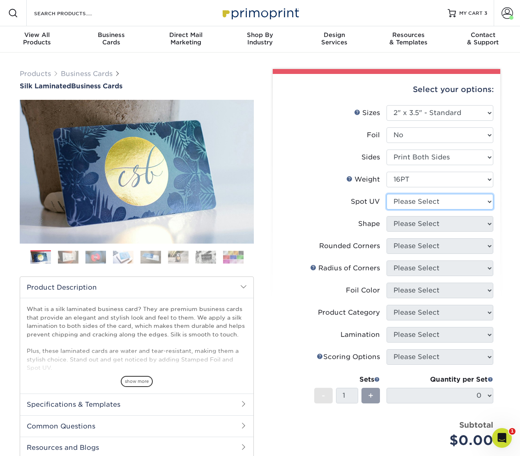
click at [409, 201] on select "Please Select No Spot UV Front and Back (Both Sides) Front Only Back Only" at bounding box center [439, 202] width 107 height 16
select select "3"
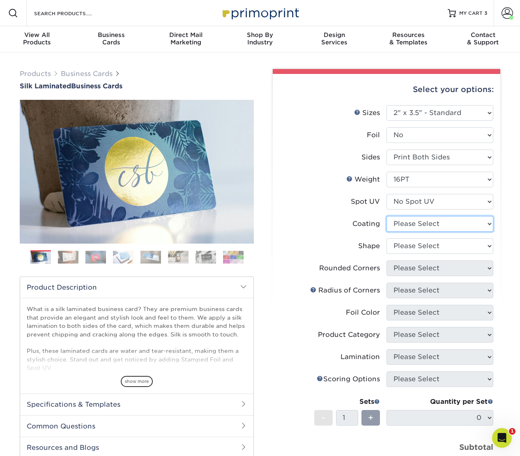
click at [410, 224] on select at bounding box center [439, 224] width 107 height 16
click at [408, 223] on select at bounding box center [439, 224] width 107 height 16
select select "3e7618de-abca-4bda-9f97-8b9129e913d8"
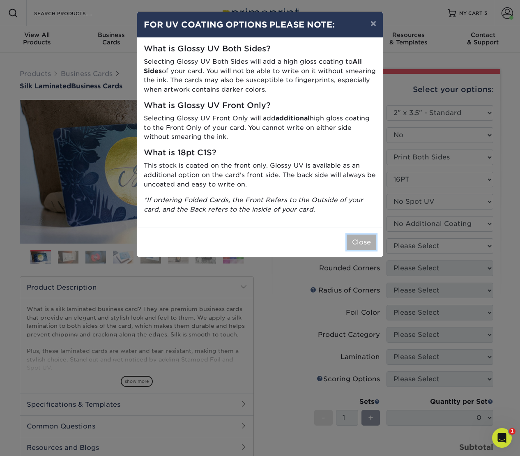
click at [363, 244] on button "Close" at bounding box center [361, 242] width 30 height 16
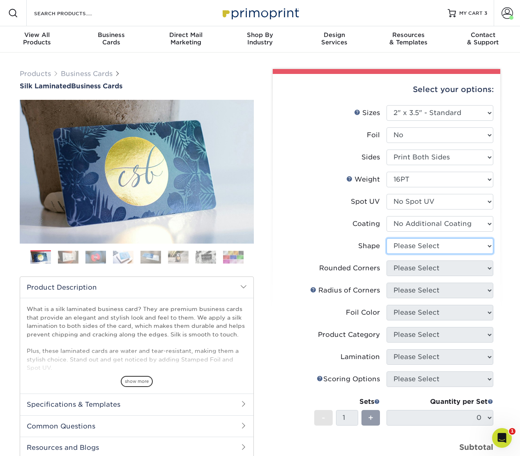
click at [415, 247] on select "Please Select Standard Oval" at bounding box center [439, 246] width 107 height 16
select select "standard"
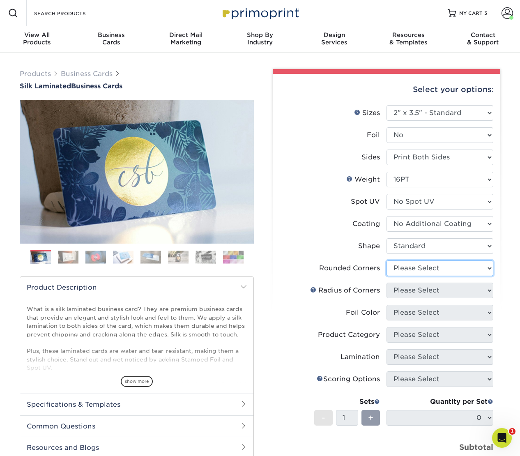
click at [411, 268] on select "Please Select Yes - Round 2 Corners Yes - Round 4 Corners No" at bounding box center [439, 268] width 107 height 16
select select "0"
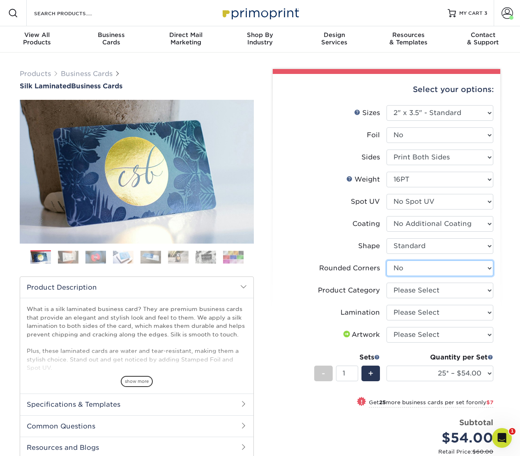
click at [408, 267] on select "Please Select Yes - Round 2 Corners Yes - Round 4 Corners No" at bounding box center [439, 268] width 107 height 16
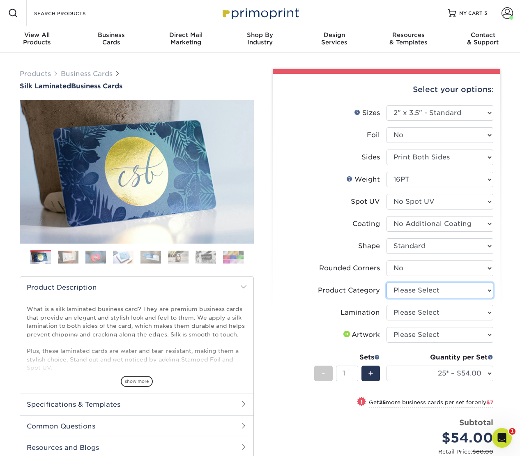
click at [409, 288] on select "Please Select Business Cards" at bounding box center [439, 290] width 107 height 16
select select "3b5148f1-0588-4f88-a218-97bcfdce65c1"
click at [403, 312] on select "Please Select Silk" at bounding box center [439, 313] width 107 height 16
select select "ccacb42f-45f7-42d3-bbd3-7c8421cf37f0"
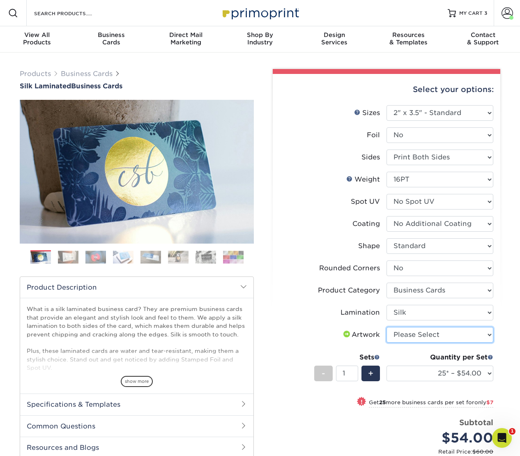
click at [400, 331] on select "Please Select I will upload files I need a design - $100" at bounding box center [439, 335] width 107 height 16
select select "upload"
click at [410, 372] on select "25* – $54.00 50* – $61.00 75* – $68.00 100* – $75.00 250* – $82.00 500 – $86.00…" at bounding box center [439, 373] width 107 height 16
click at [416, 332] on select "Please Select I will upload files I need a design - $100" at bounding box center [439, 335] width 107 height 16
click at [412, 372] on select "25* – $54.00 50* – $61.00 75* – $68.00 100* – $75.00 250* – $82.00 500 – $86.00…" at bounding box center [439, 373] width 107 height 16
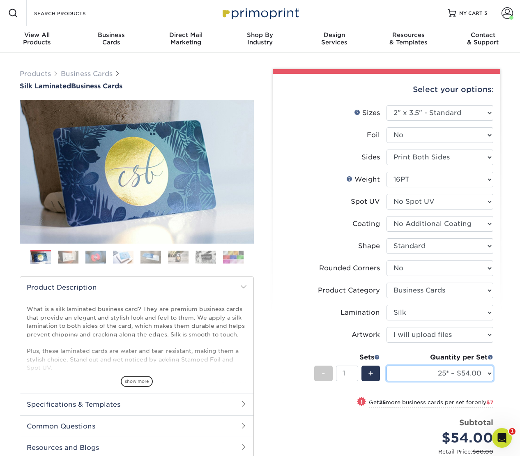
select select "1000 – $114.00"
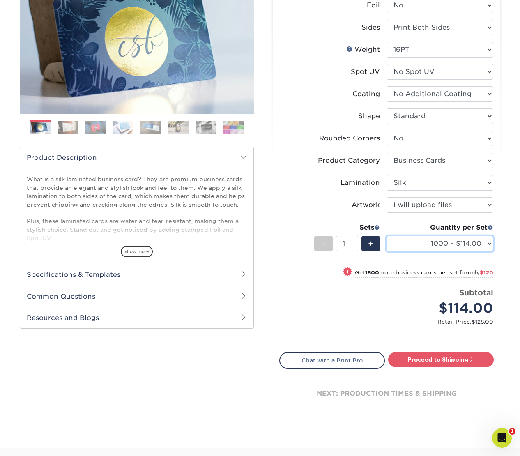
scroll to position [141, 0]
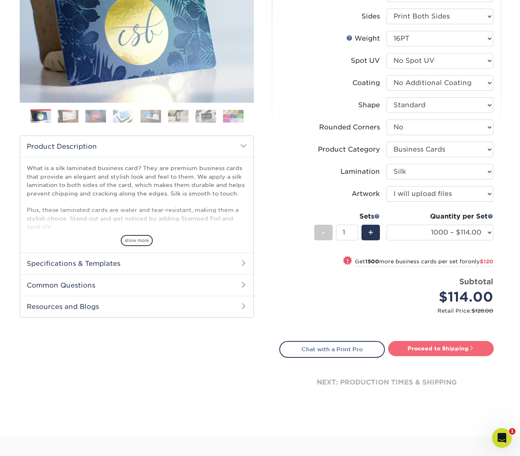
click at [427, 348] on link "Proceed to Shipping" at bounding box center [440, 348] width 105 height 15
type input "Set 1"
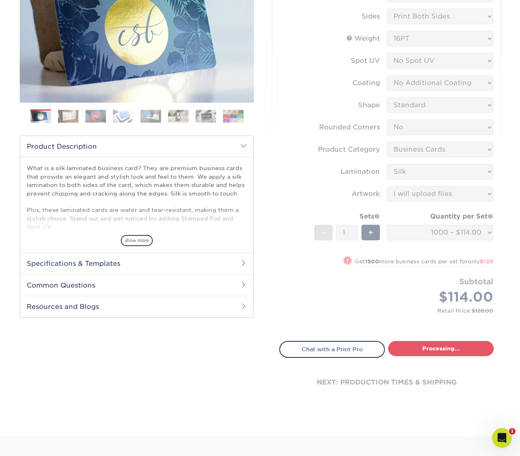
select select "cb0105d6-89c4-49d0-a7da-6075946ad4a6"
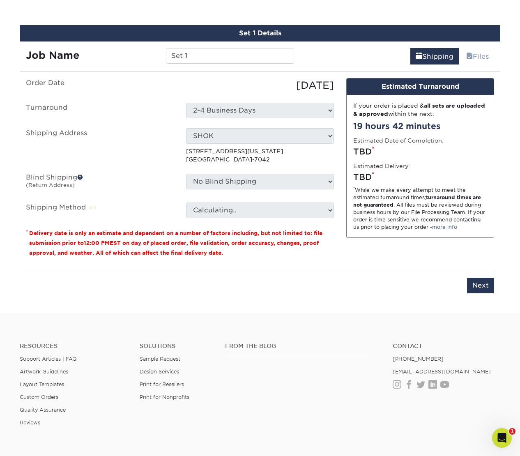
scroll to position [504, 0]
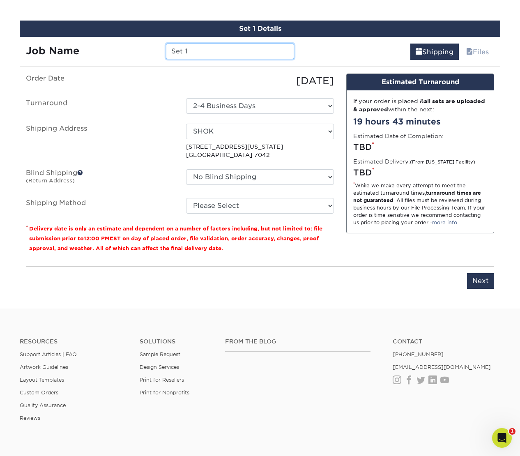
click at [175, 49] on input "Set 1" at bounding box center [230, 52] width 128 height 16
paste input "Bounty at Flagler Tavern"
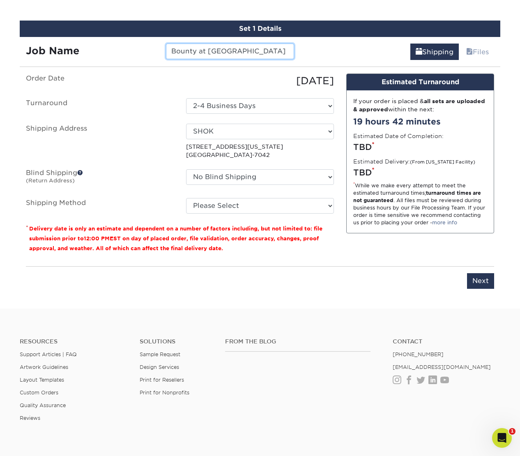
drag, startPoint x: 251, startPoint y: 52, endPoint x: 211, endPoint y: 51, distance: 39.4
click at [211, 51] on input "Bounty at Flagler Tavern Resv" at bounding box center [230, 52] width 128 height 16
click at [248, 50] on input "Bounty at FT Resv" at bounding box center [230, 52] width 128 height 16
type input "Bounty at FT Resv [DATE]"
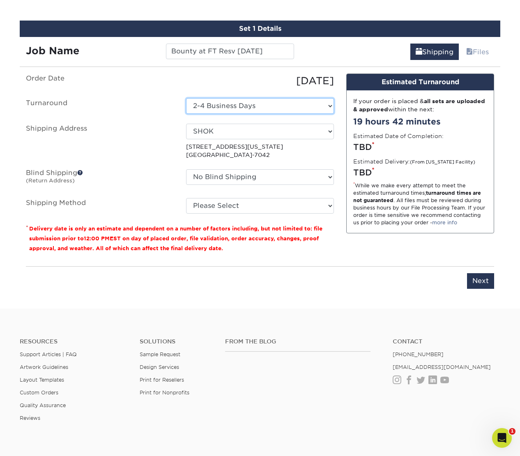
click at [223, 106] on select "Select One 2-4 Business Days" at bounding box center [260, 106] width 148 height 16
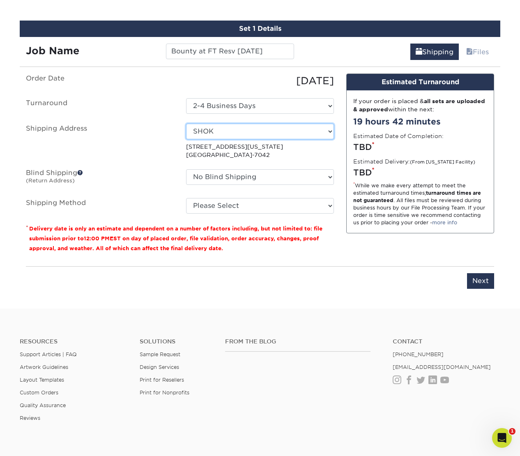
click at [222, 131] on select "Select One Antonia Duncan AVANT -GARDE DESIGN BankAmericard BTD Charles Gray Ch…" at bounding box center [260, 132] width 148 height 16
select select "42053"
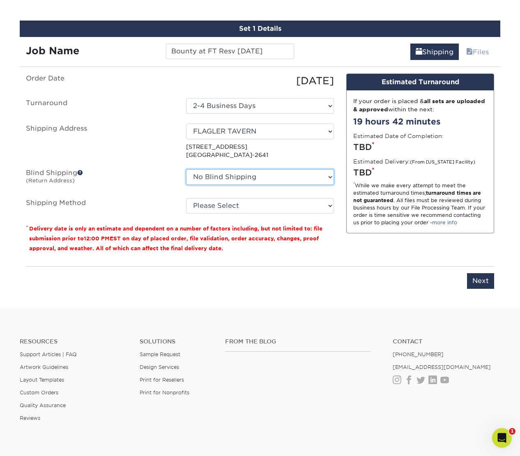
click at [231, 173] on select "No Blind Shipping Antonia Duncan AVANT -GARDE DESIGN BankAmericard BTD Charles …" at bounding box center [260, 177] width 148 height 16
select select "283346"
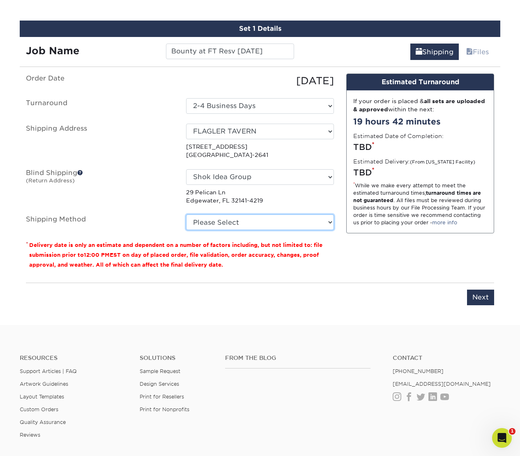
click at [251, 223] on select "Please Select Ground Shipping (+$8.96) 3 Day Shipping Service (+$15.38) 2 Day A…" at bounding box center [260, 222] width 148 height 16
select select "03"
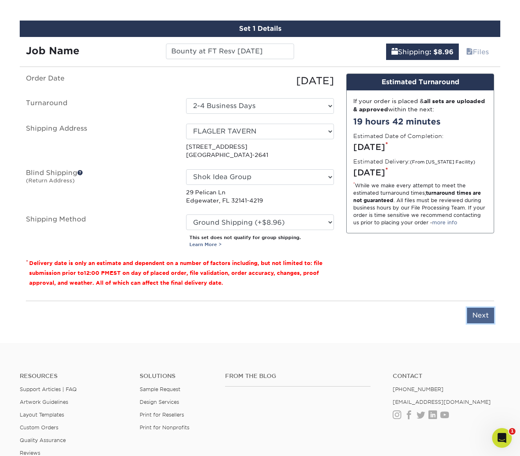
click at [477, 315] on input "Next" at bounding box center [480, 315] width 27 height 16
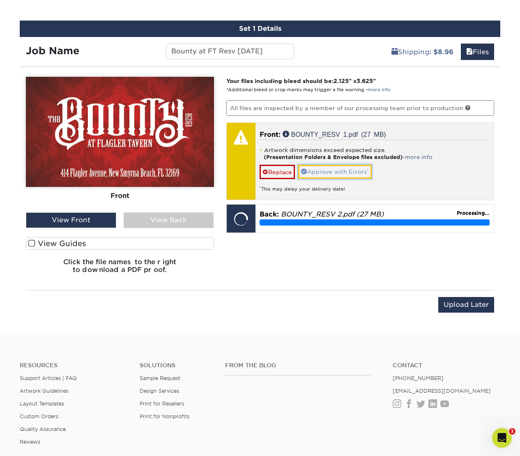
click at [352, 172] on link "Approve with Errors *" at bounding box center [334, 172] width 73 height 14
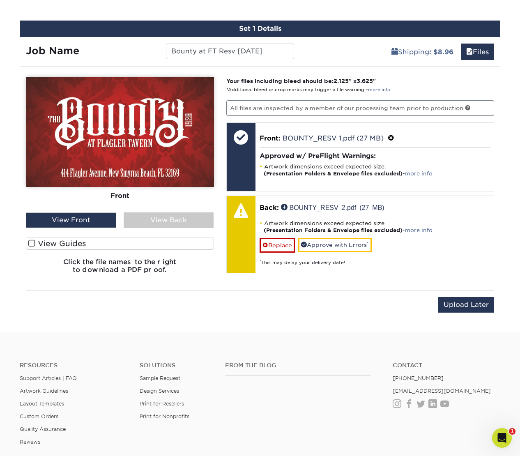
click at [165, 222] on div "View Back" at bounding box center [169, 220] width 90 height 16
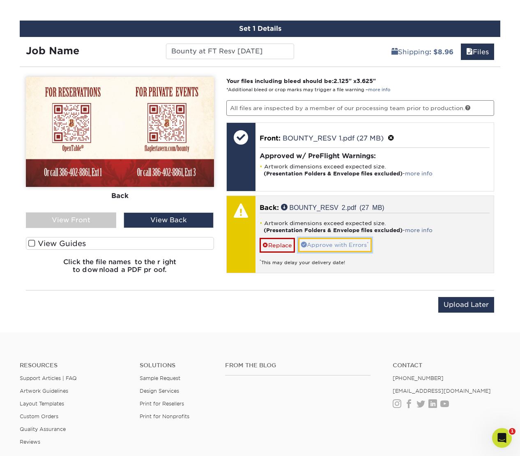
click at [345, 242] on link "Approve with Errors *" at bounding box center [334, 245] width 73 height 14
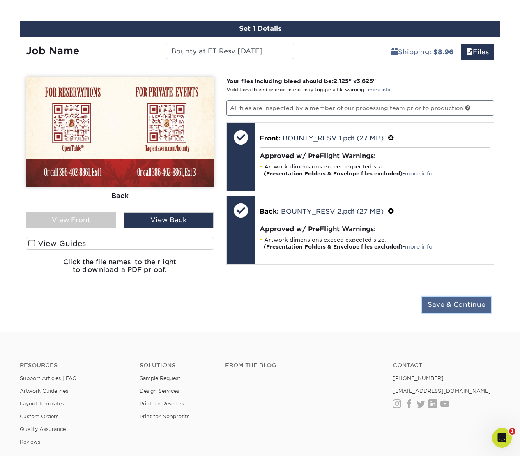
click at [468, 304] on input "Save & Continue" at bounding box center [456, 305] width 69 height 16
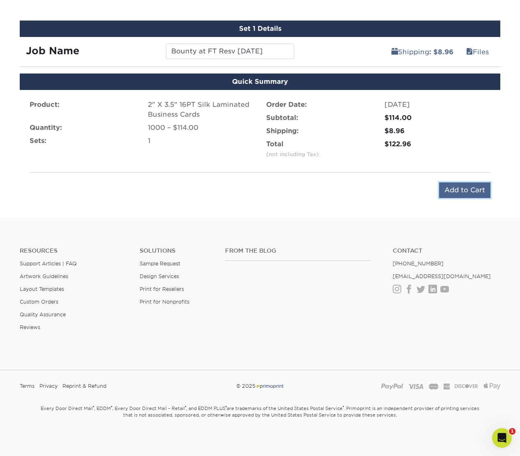
click at [474, 193] on input "Add to Cart" at bounding box center [464, 190] width 51 height 16
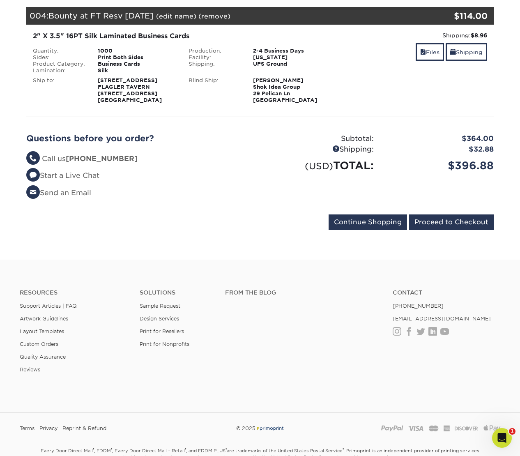
scroll to position [415, 0]
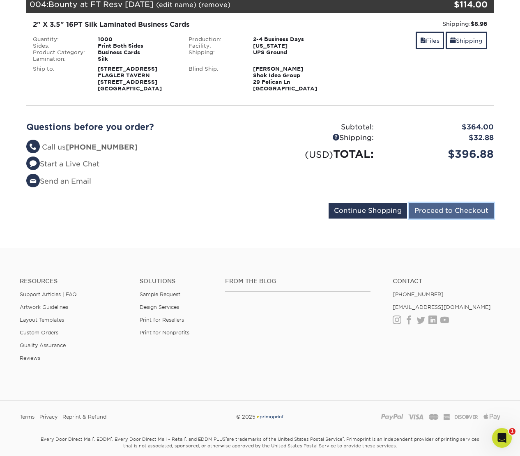
click at [439, 218] on input "Proceed to Checkout" at bounding box center [451, 211] width 85 height 16
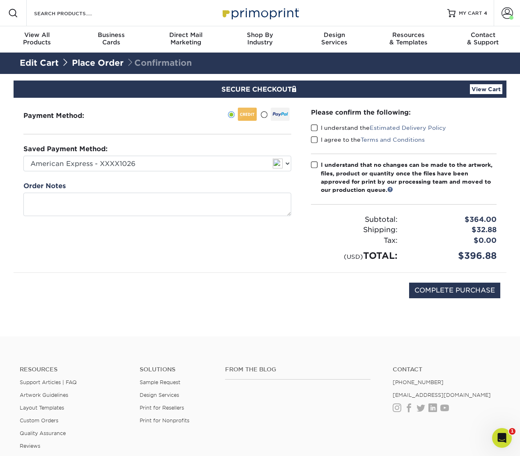
click at [313, 128] on span at bounding box center [314, 128] width 7 height 8
click at [0, 0] on input "I understand the Estimated Delivery Policy" at bounding box center [0, 0] width 0 height 0
click at [314, 140] on span at bounding box center [314, 140] width 7 height 8
click at [0, 0] on input "I agree to the Terms and Conditions" at bounding box center [0, 0] width 0 height 0
click at [312, 166] on span at bounding box center [314, 165] width 7 height 8
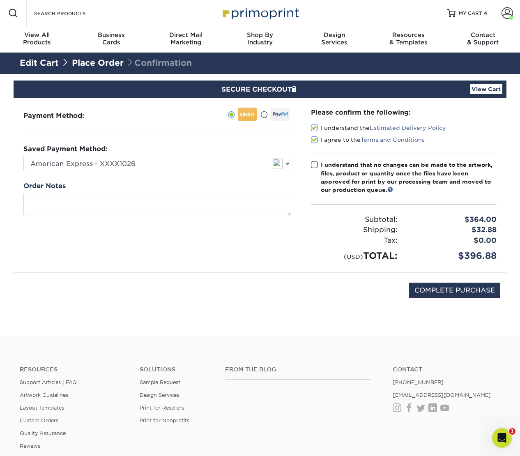
click at [0, 0] on input "I understand that no changes can be made to the artwork, files, product or quan…" at bounding box center [0, 0] width 0 height 0
click at [438, 290] on input "COMPLETE PURCHASE" at bounding box center [454, 290] width 91 height 16
type input "PROCESSING, PLEASE WAIT..."
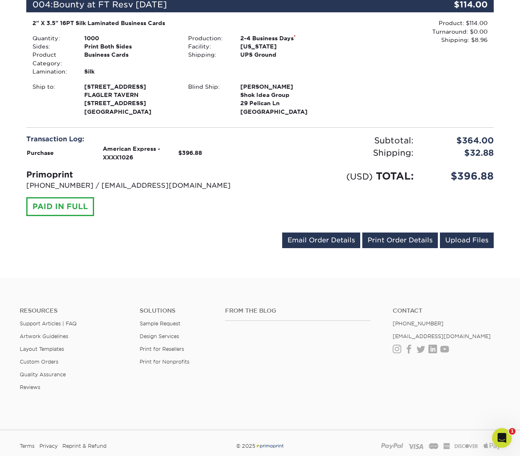
scroll to position [626, 0]
